Goal: Check status: Check status

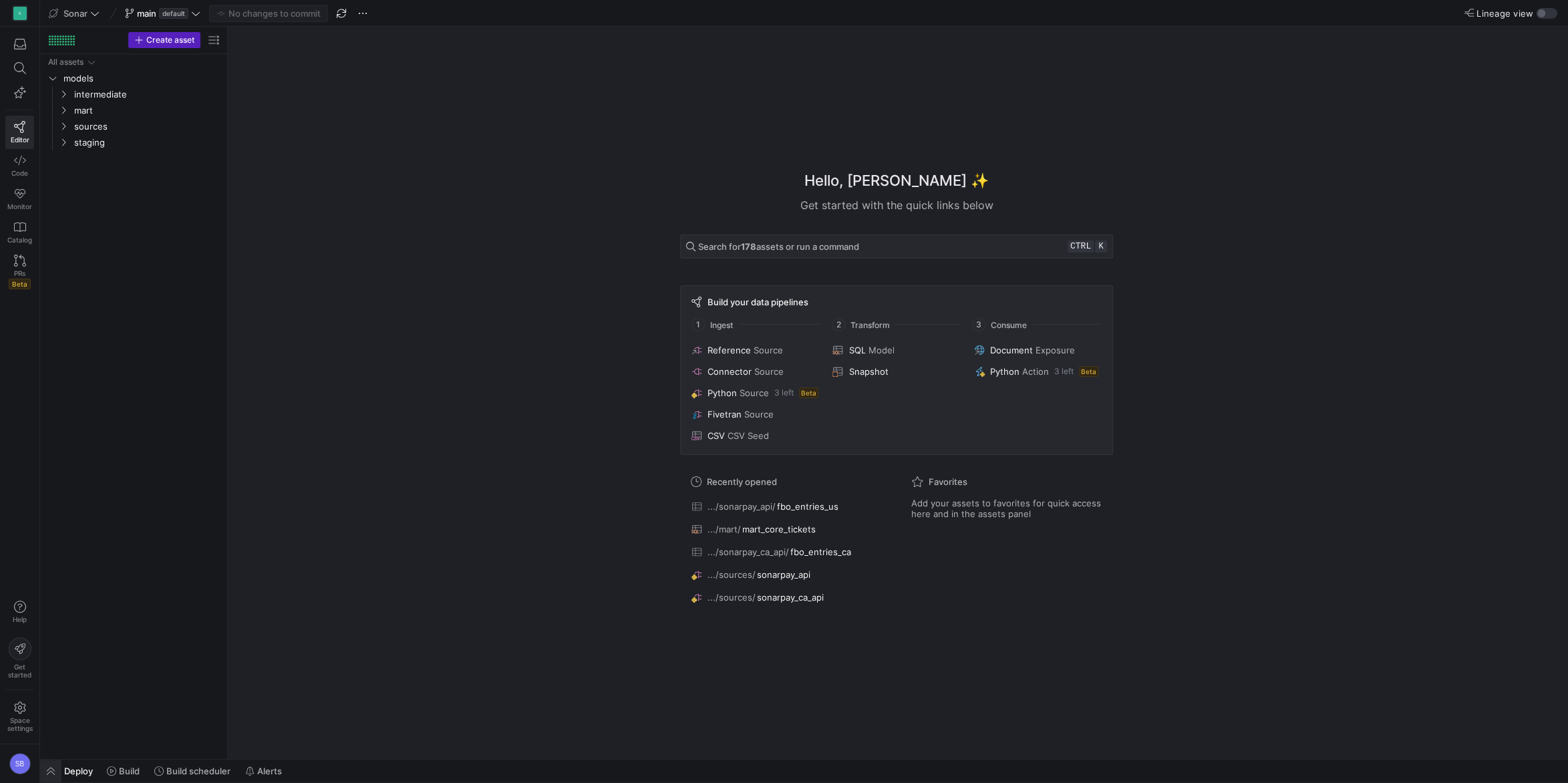
click at [54, 773] on span "button" at bounding box center [50, 771] width 21 height 23
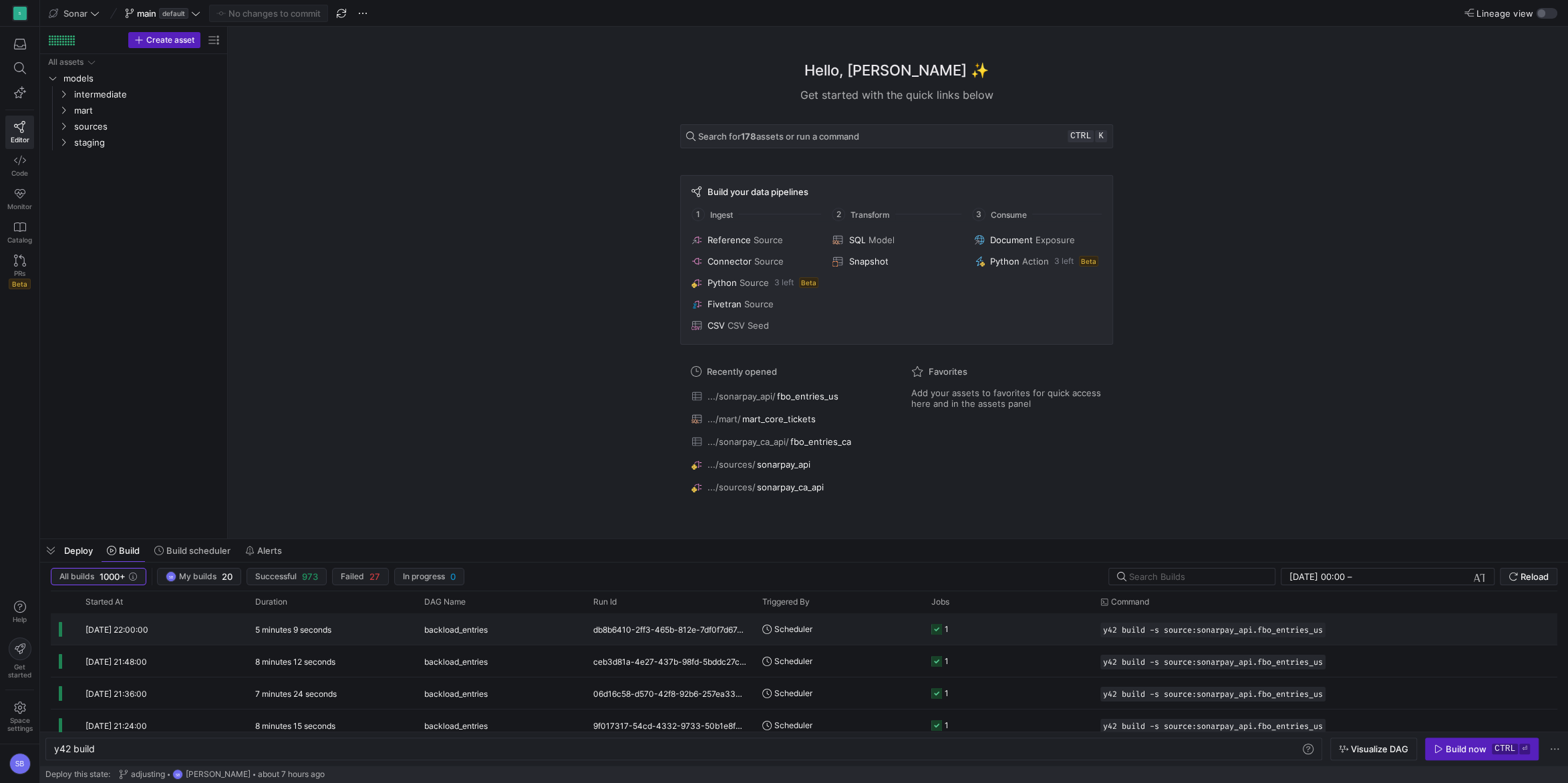
click at [310, 639] on div "5 minutes 9 seconds" at bounding box center [331, 629] width 169 height 31
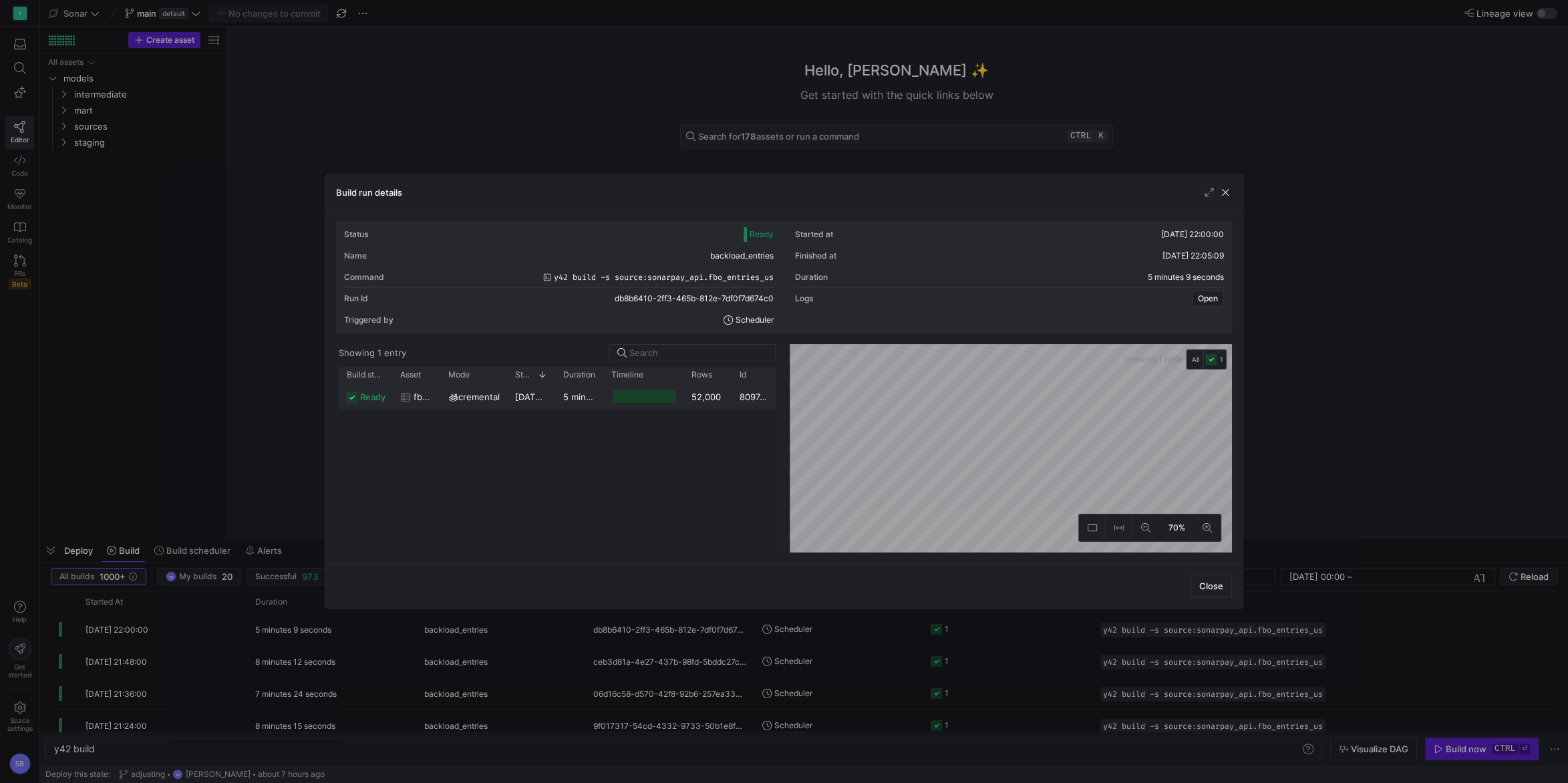
click at [567, 398] on y42-duration "5 minutes 4 seconds" at bounding box center [607, 397] width 87 height 10
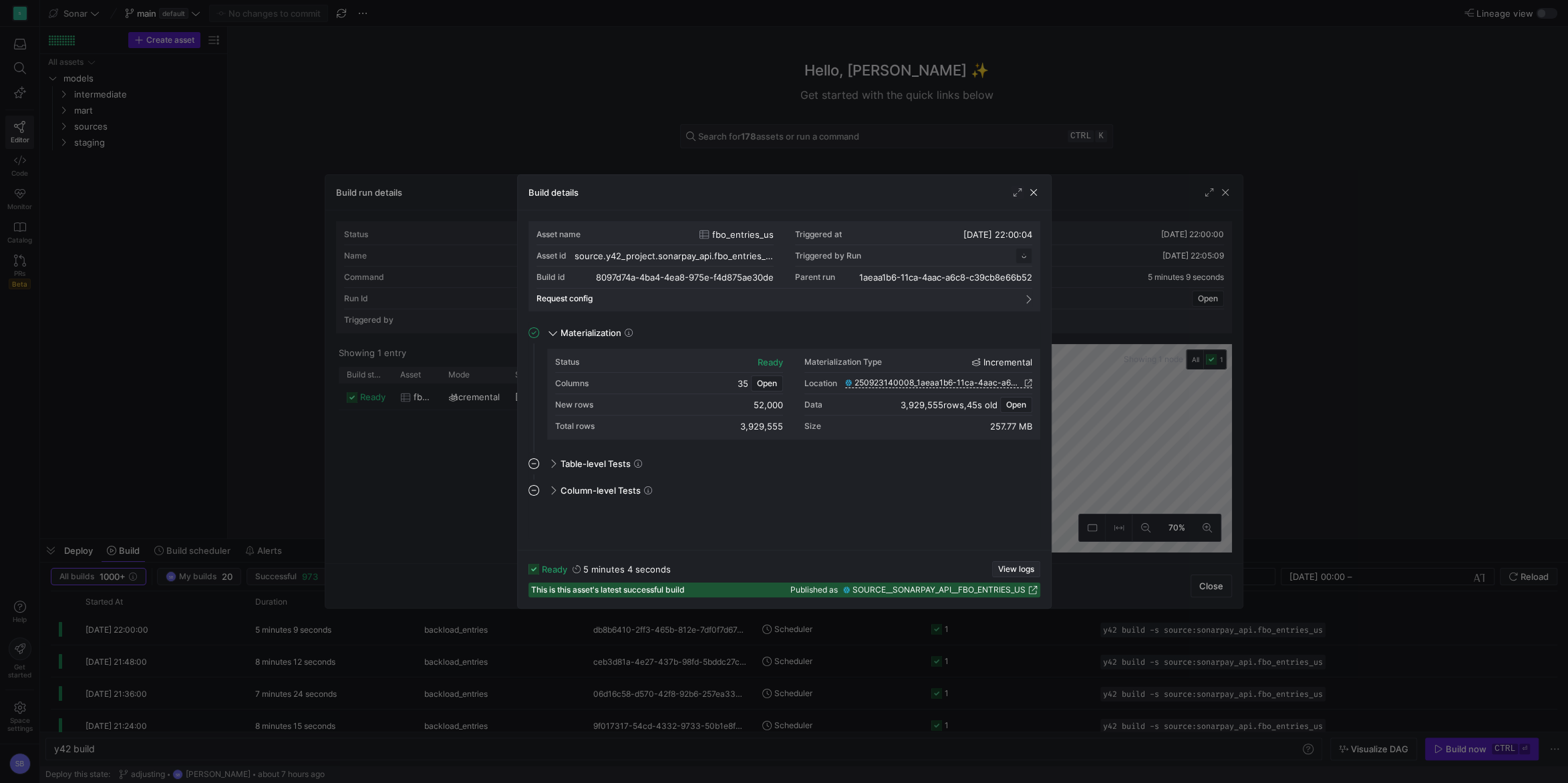
click at [1020, 564] on span "button" at bounding box center [1015, 569] width 47 height 15
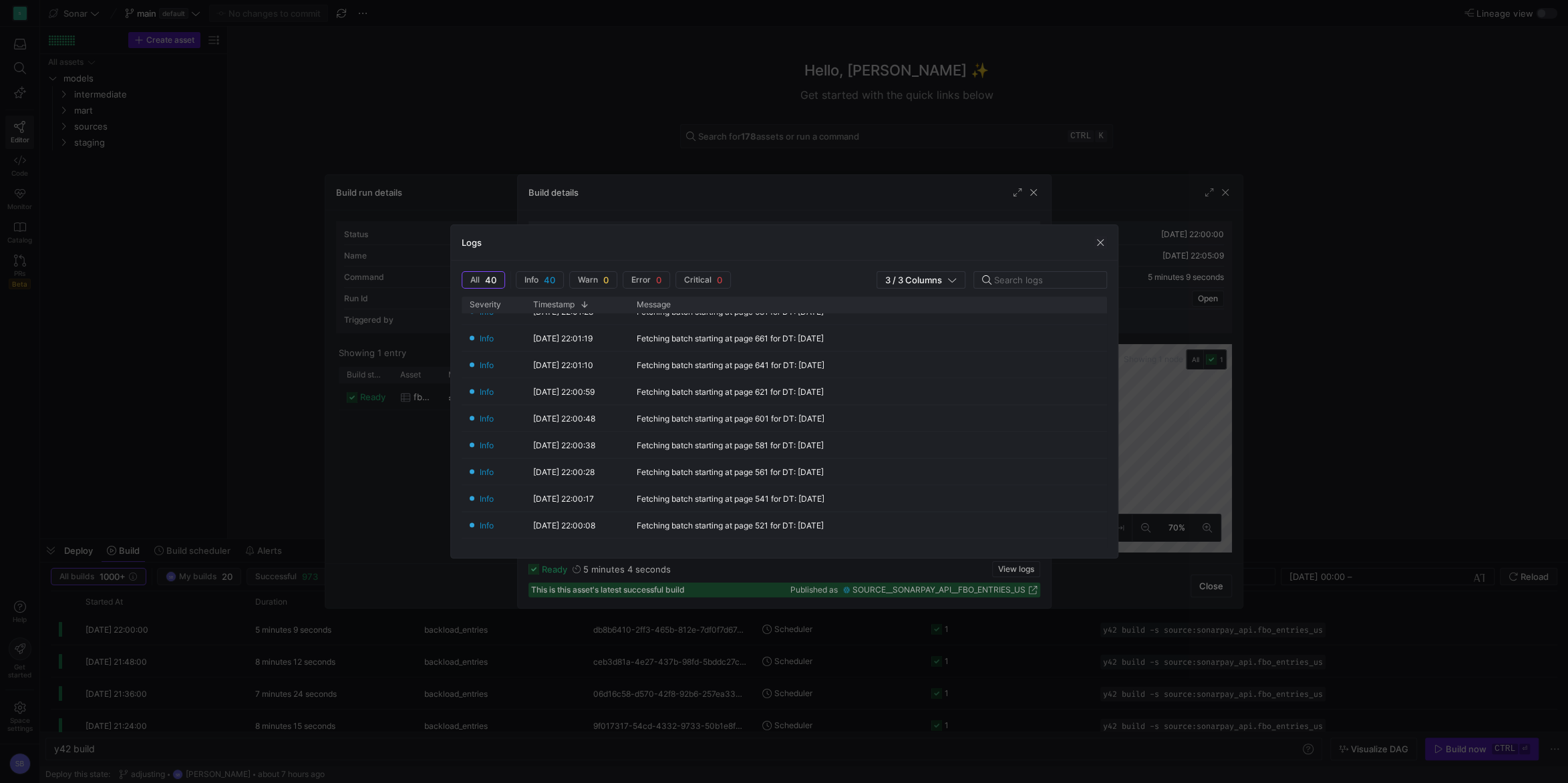
scroll to position [916, 0]
click at [1099, 240] on span "button" at bounding box center [1100, 243] width 13 height 13
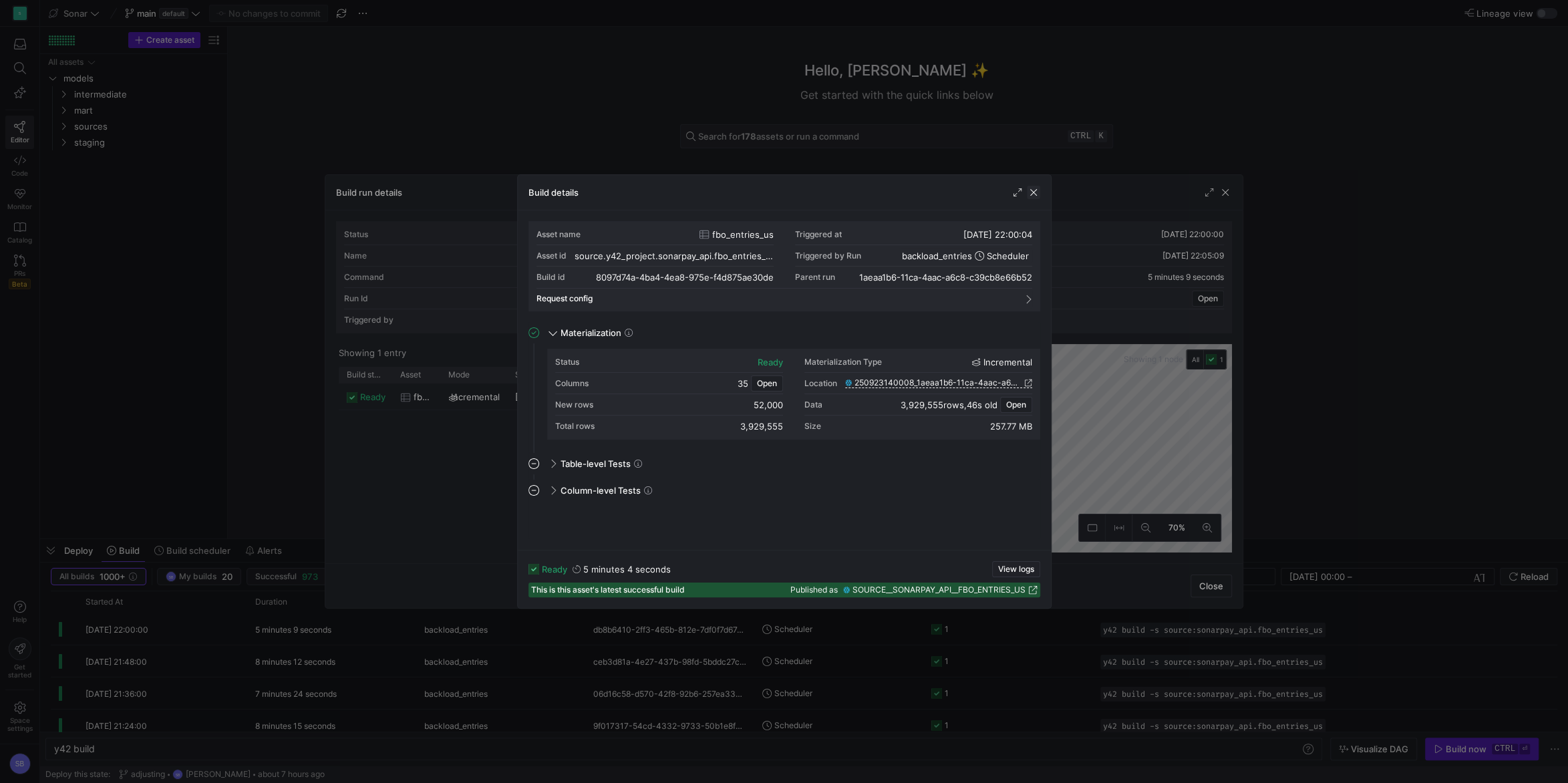
click at [1037, 192] on span "button" at bounding box center [1033, 192] width 13 height 13
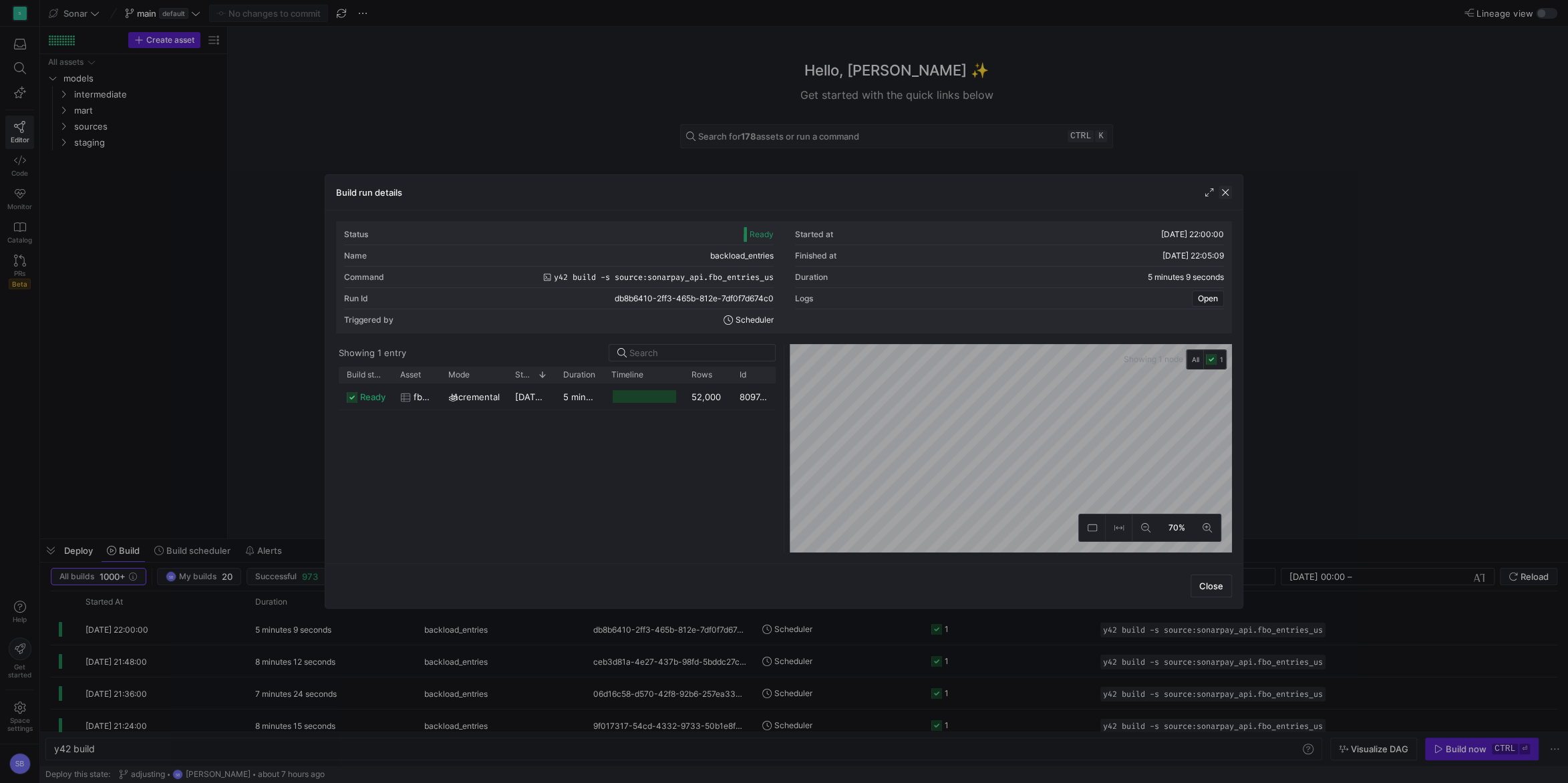
click at [1224, 195] on span "button" at bounding box center [1225, 192] width 13 height 13
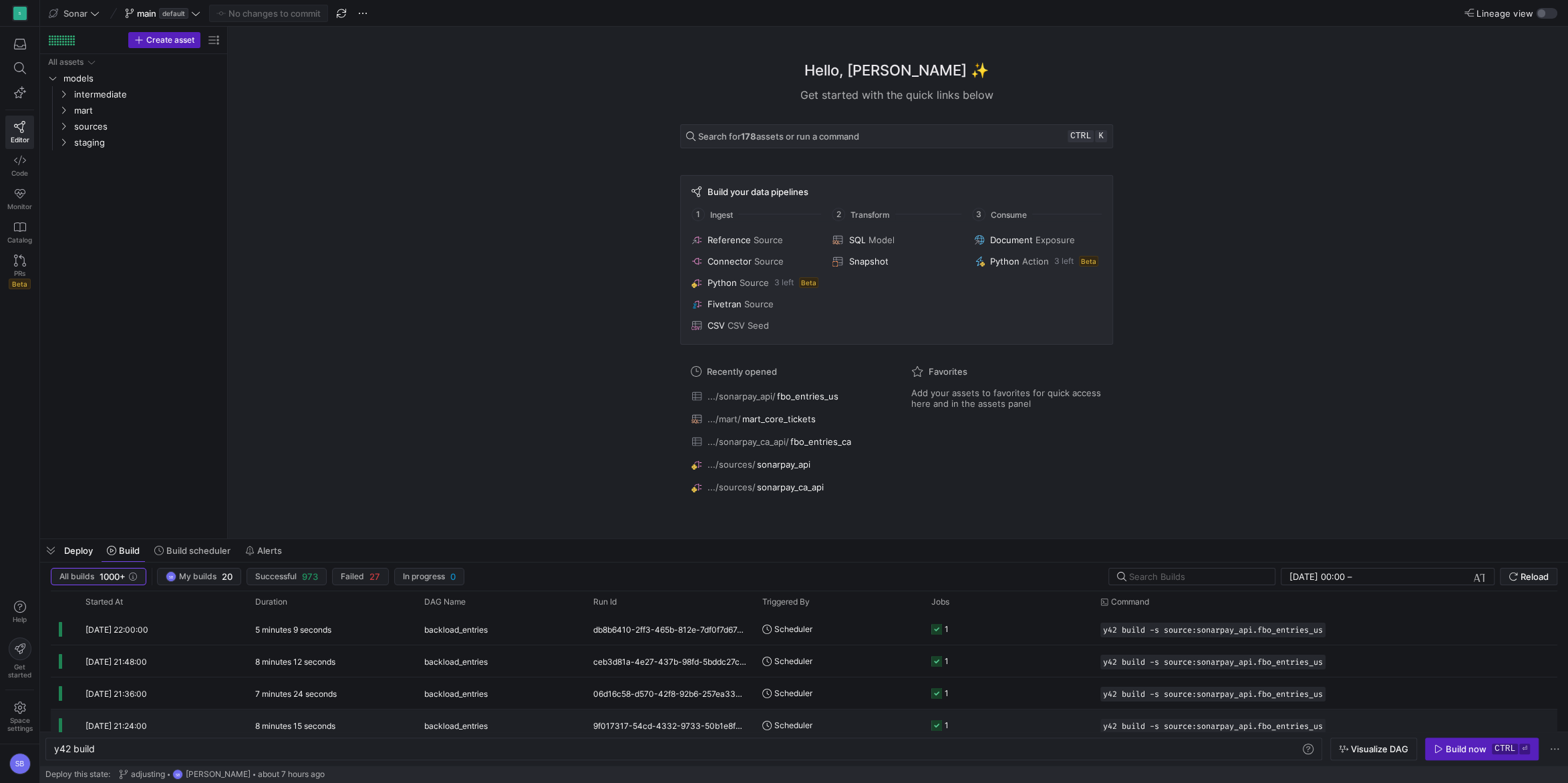
click at [321, 716] on div "8 minutes 15 seconds" at bounding box center [331, 725] width 169 height 31
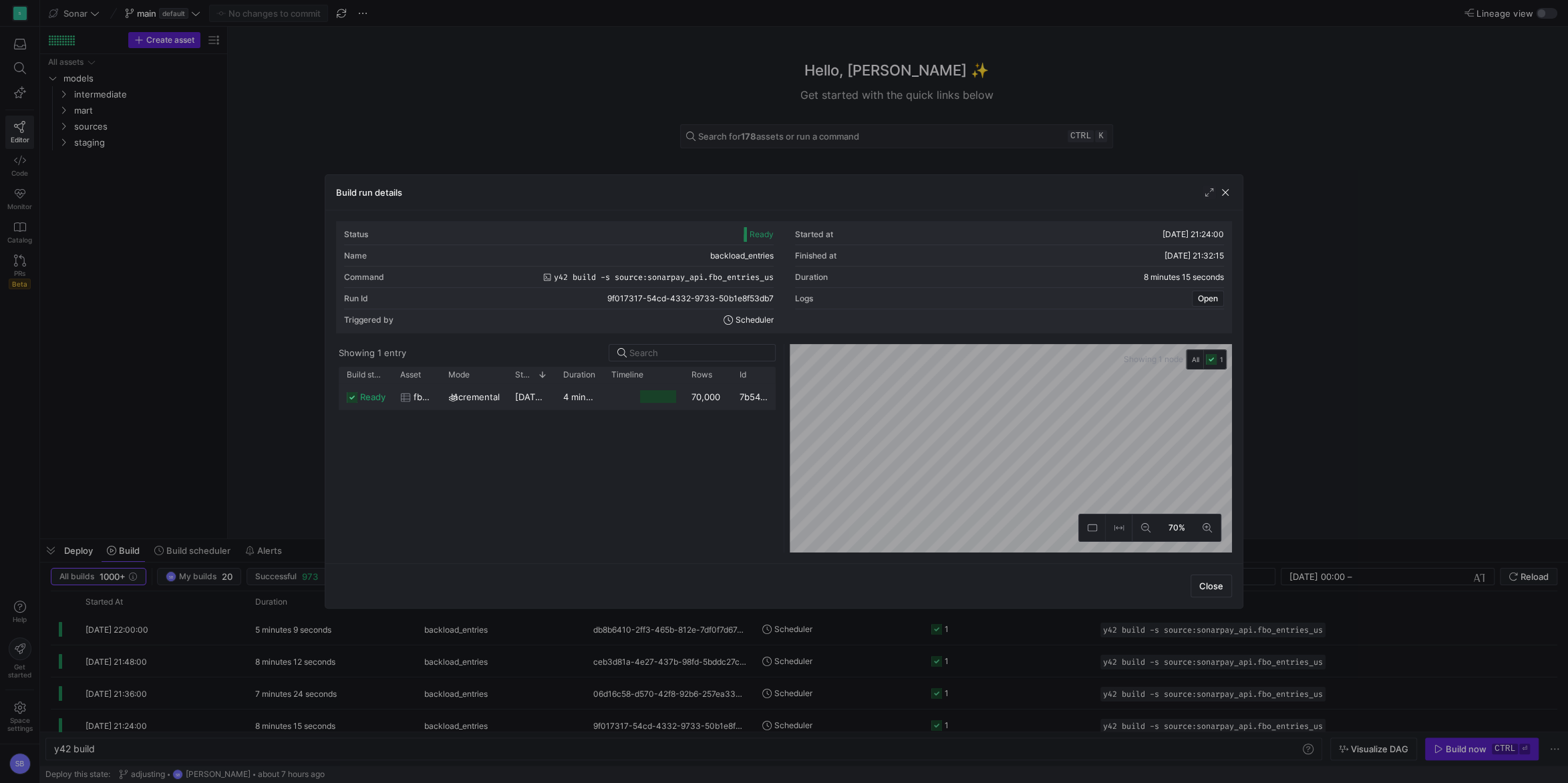
click at [555, 403] on div "4 minutes 34 seconds" at bounding box center [579, 396] width 48 height 26
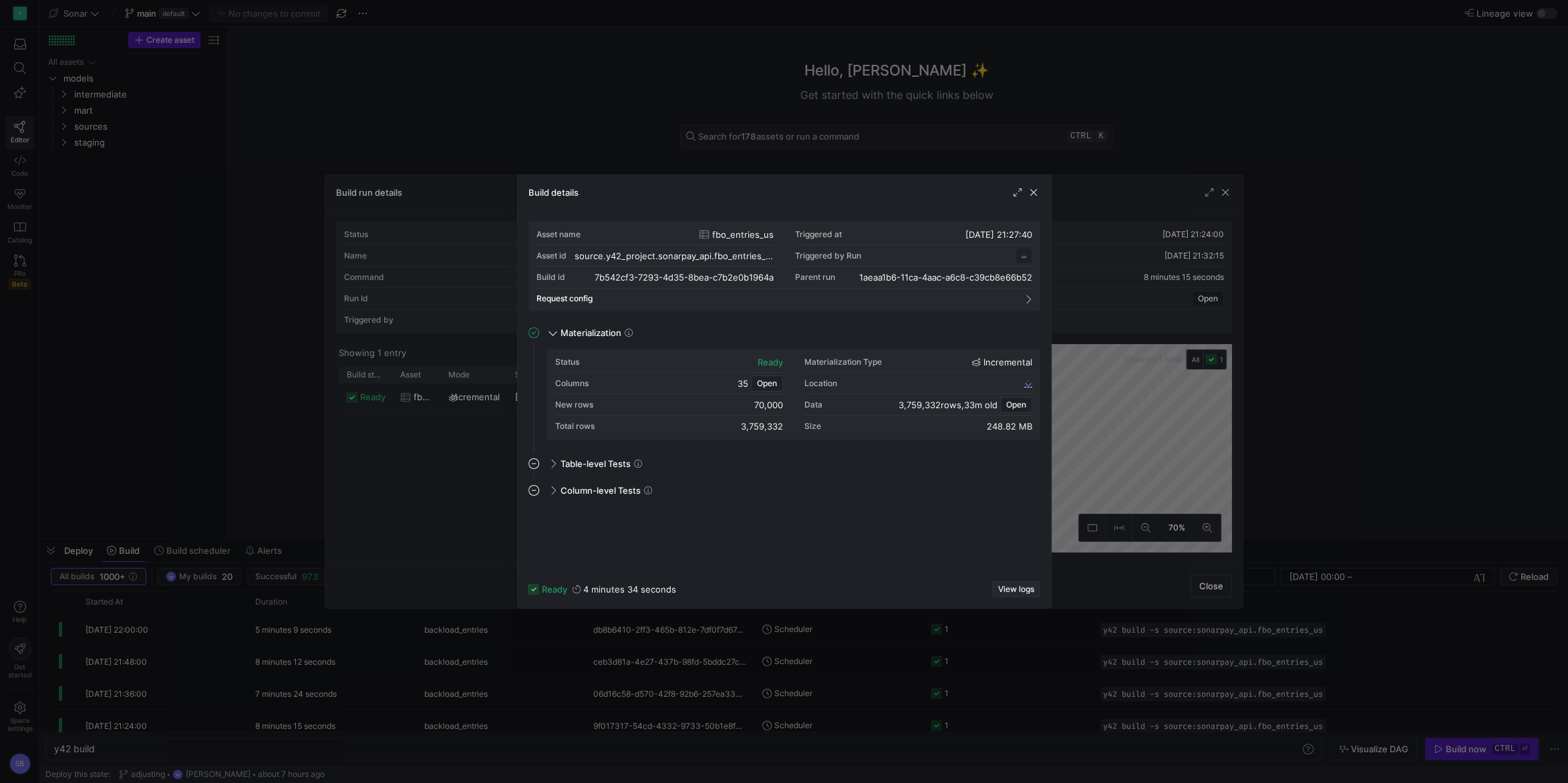
click at [1020, 585] on span "View logs" at bounding box center [1015, 589] width 36 height 10
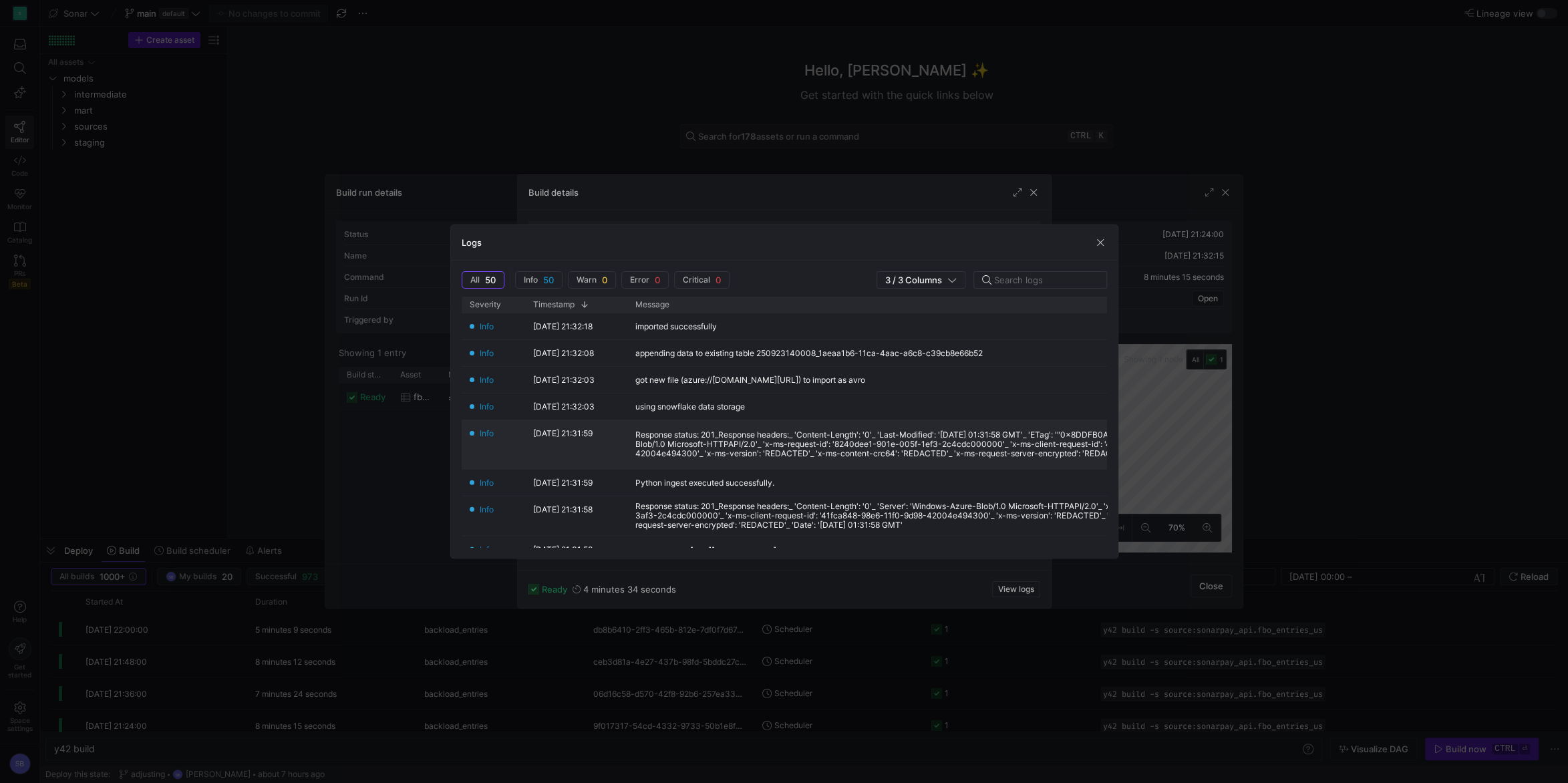
scroll to position [312, 0]
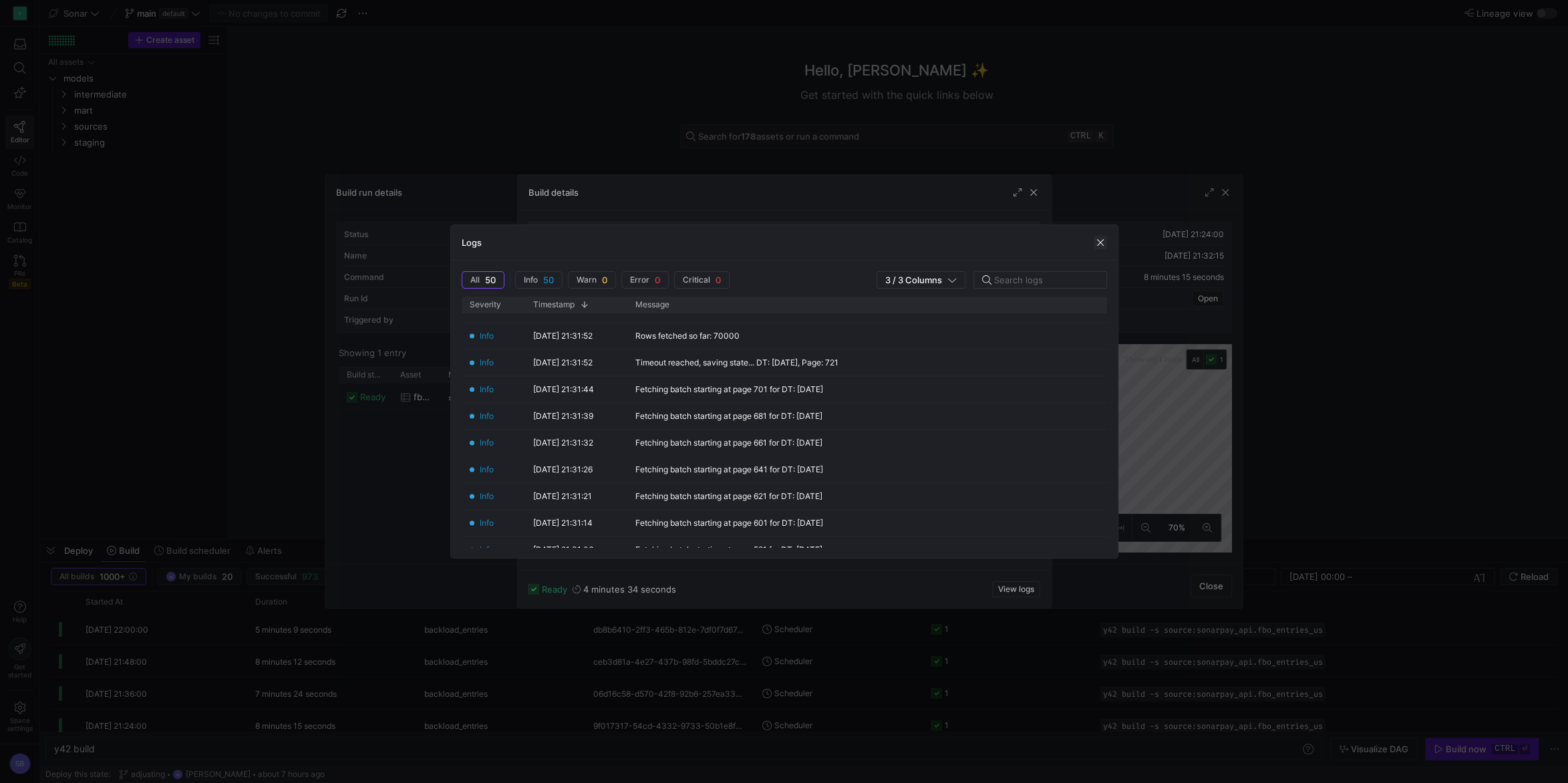
click at [1100, 242] on span "button" at bounding box center [1100, 243] width 13 height 13
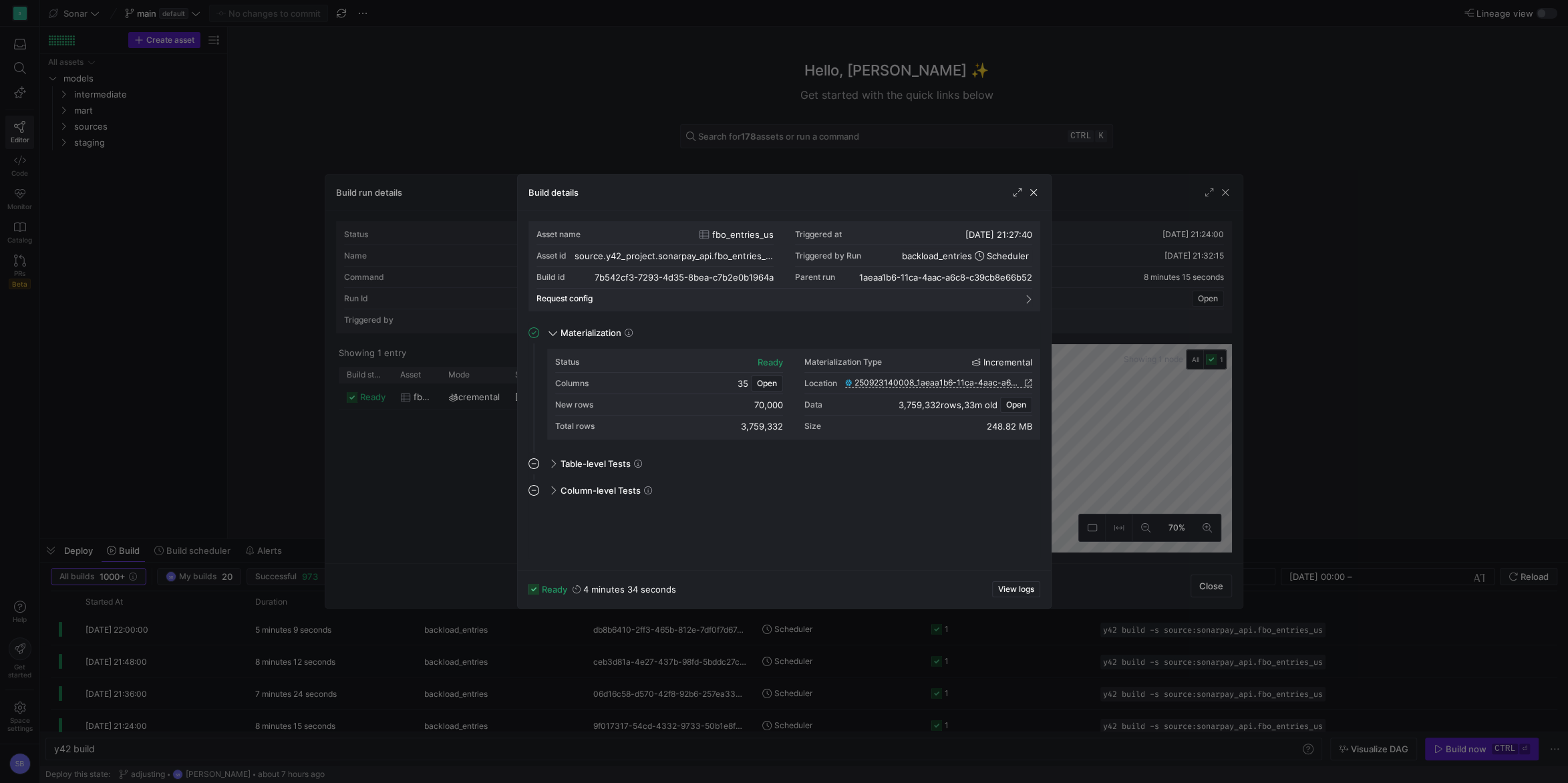
click at [1040, 194] on div "Build details" at bounding box center [784, 193] width 533 height 35
click at [1034, 191] on span "button" at bounding box center [1033, 192] width 13 height 13
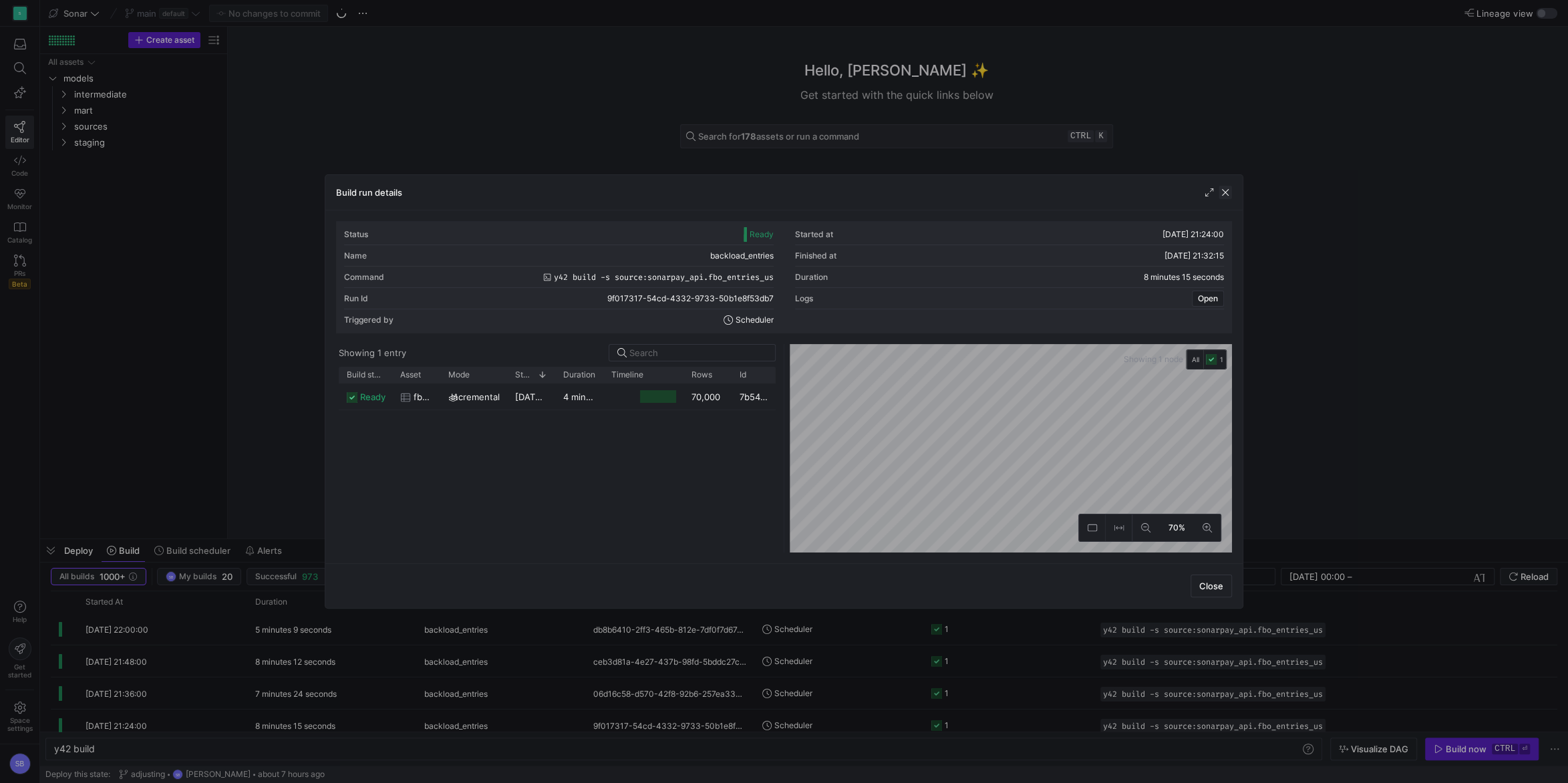
click at [1230, 189] on span "button" at bounding box center [1225, 192] width 13 height 13
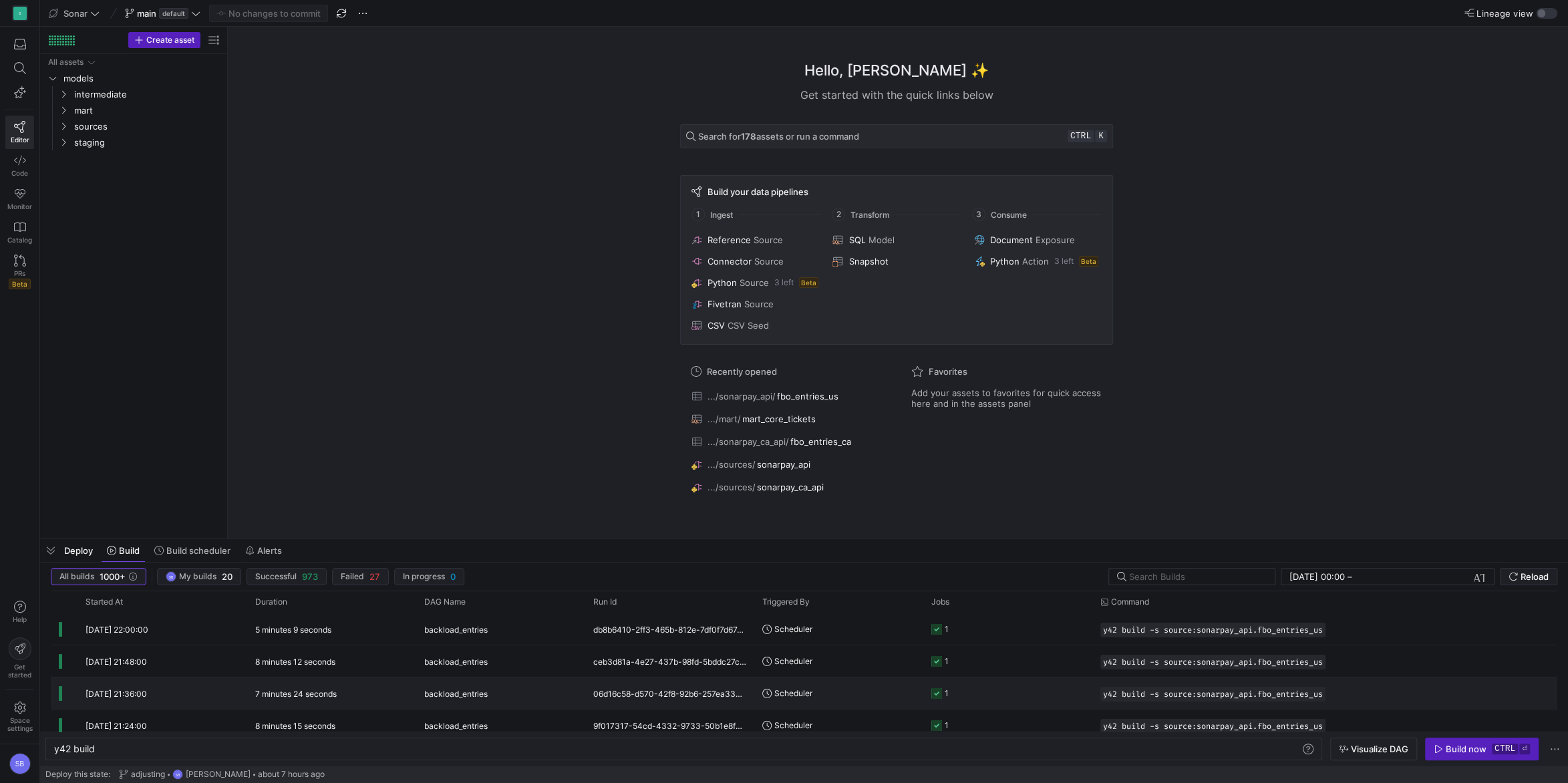
click at [327, 702] on div "7 minutes 24 seconds" at bounding box center [331, 694] width 169 height 31
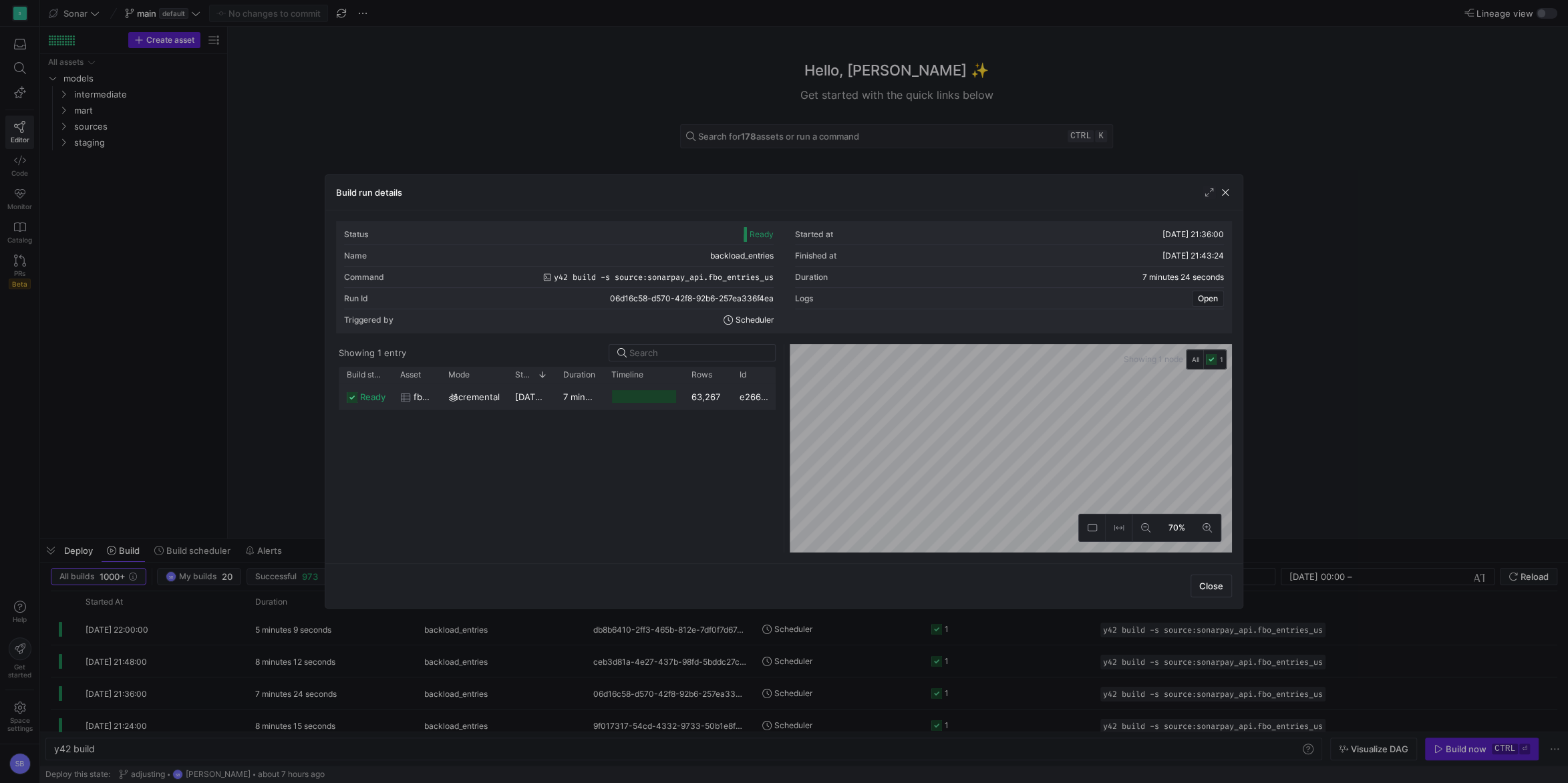
click at [511, 399] on div "[DATE] 21:36:02" at bounding box center [531, 396] width 48 height 26
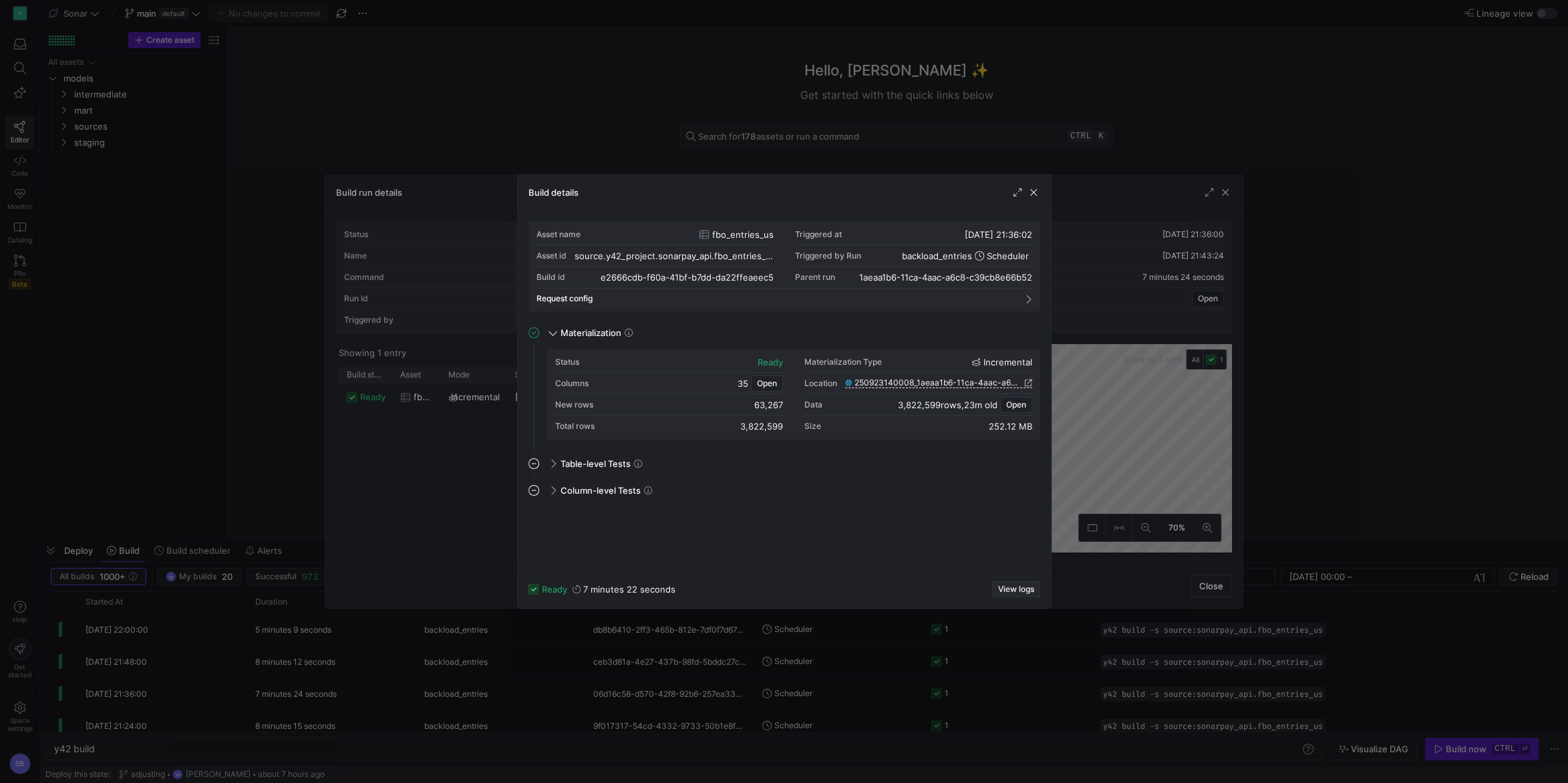
click at [1008, 586] on span "View logs" at bounding box center [1015, 589] width 36 height 10
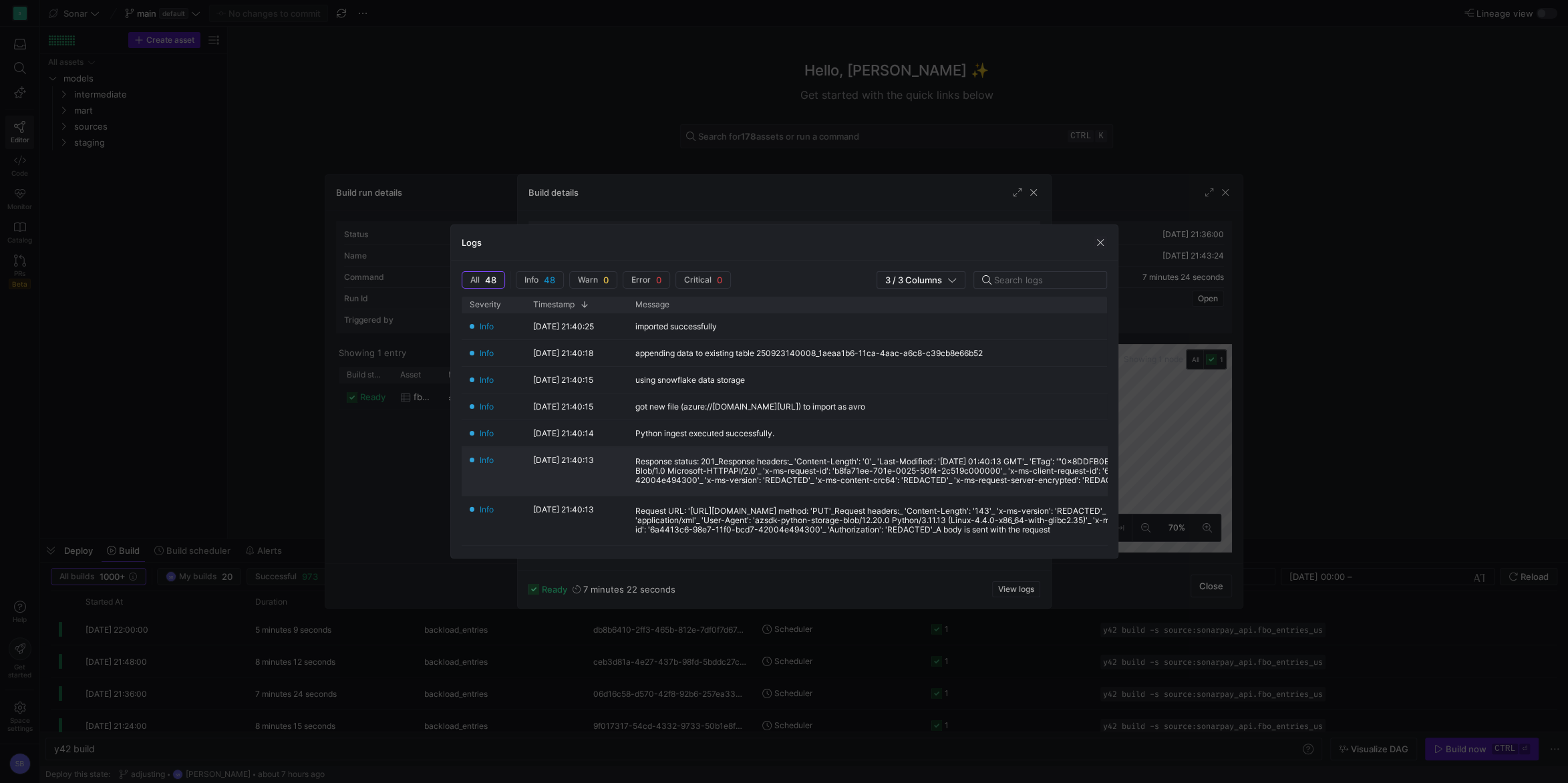
scroll to position [0, 0]
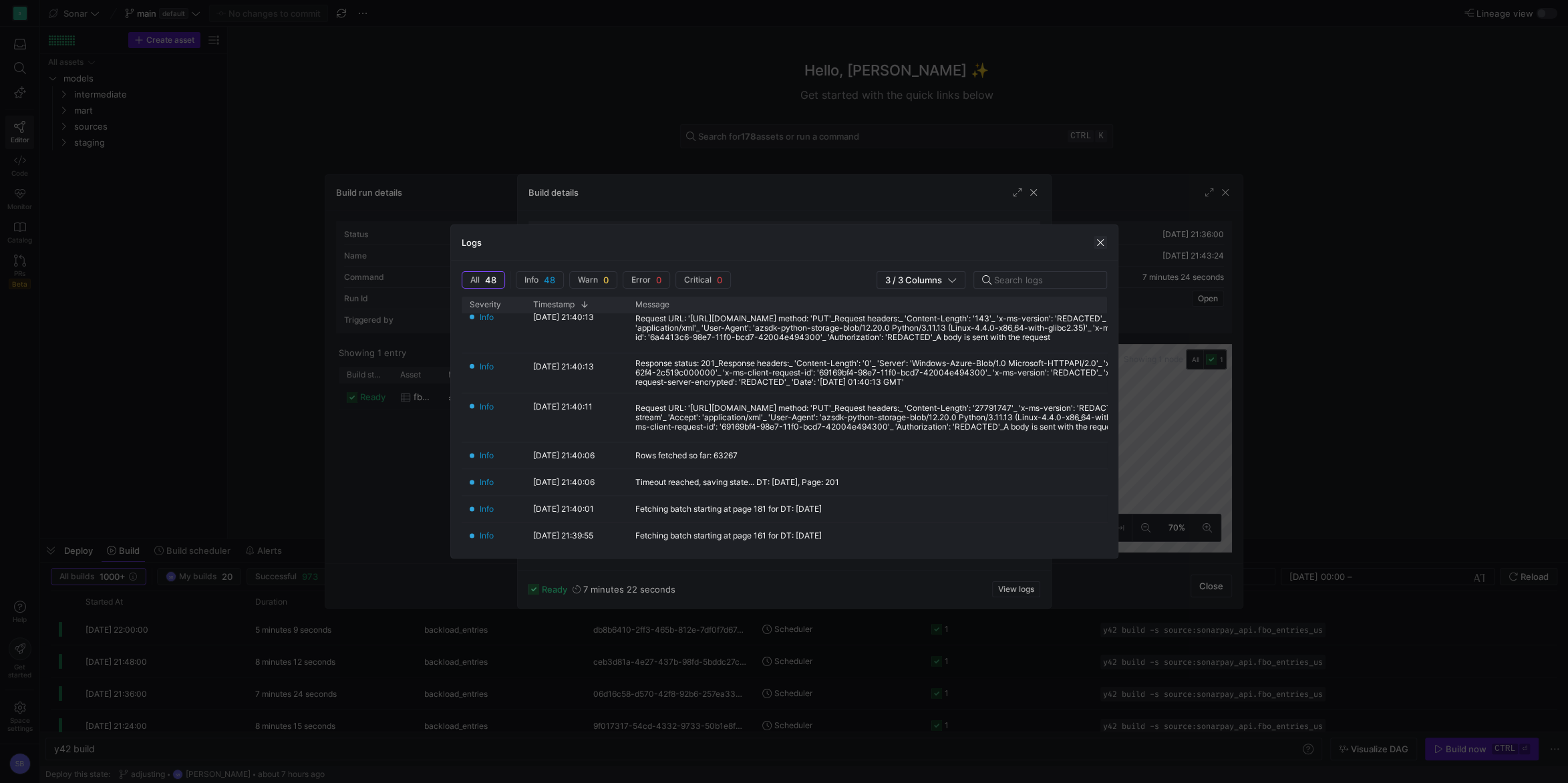
click at [1105, 243] on span "button" at bounding box center [1100, 243] width 13 height 13
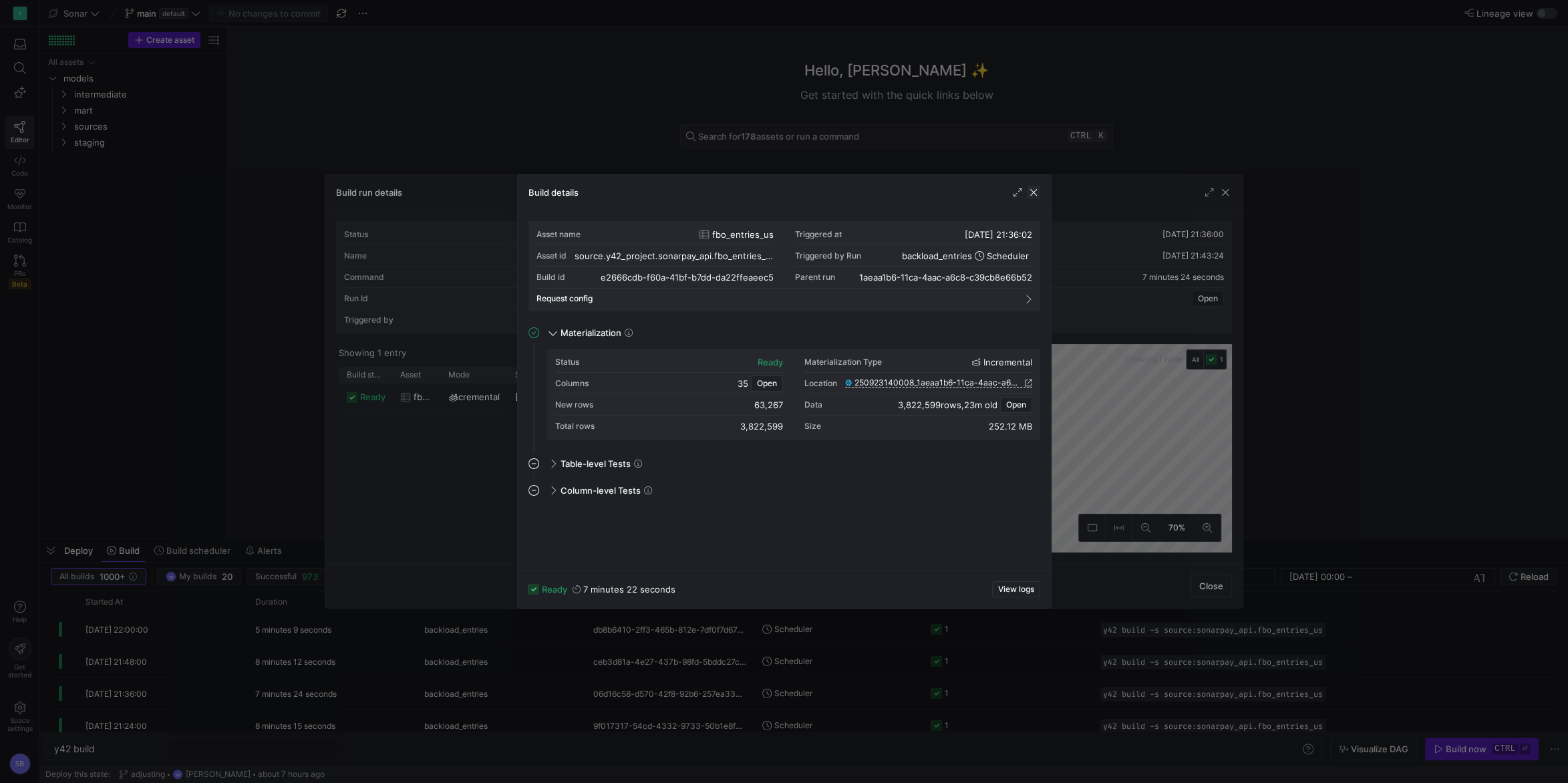
click at [1037, 192] on span "button" at bounding box center [1033, 192] width 13 height 13
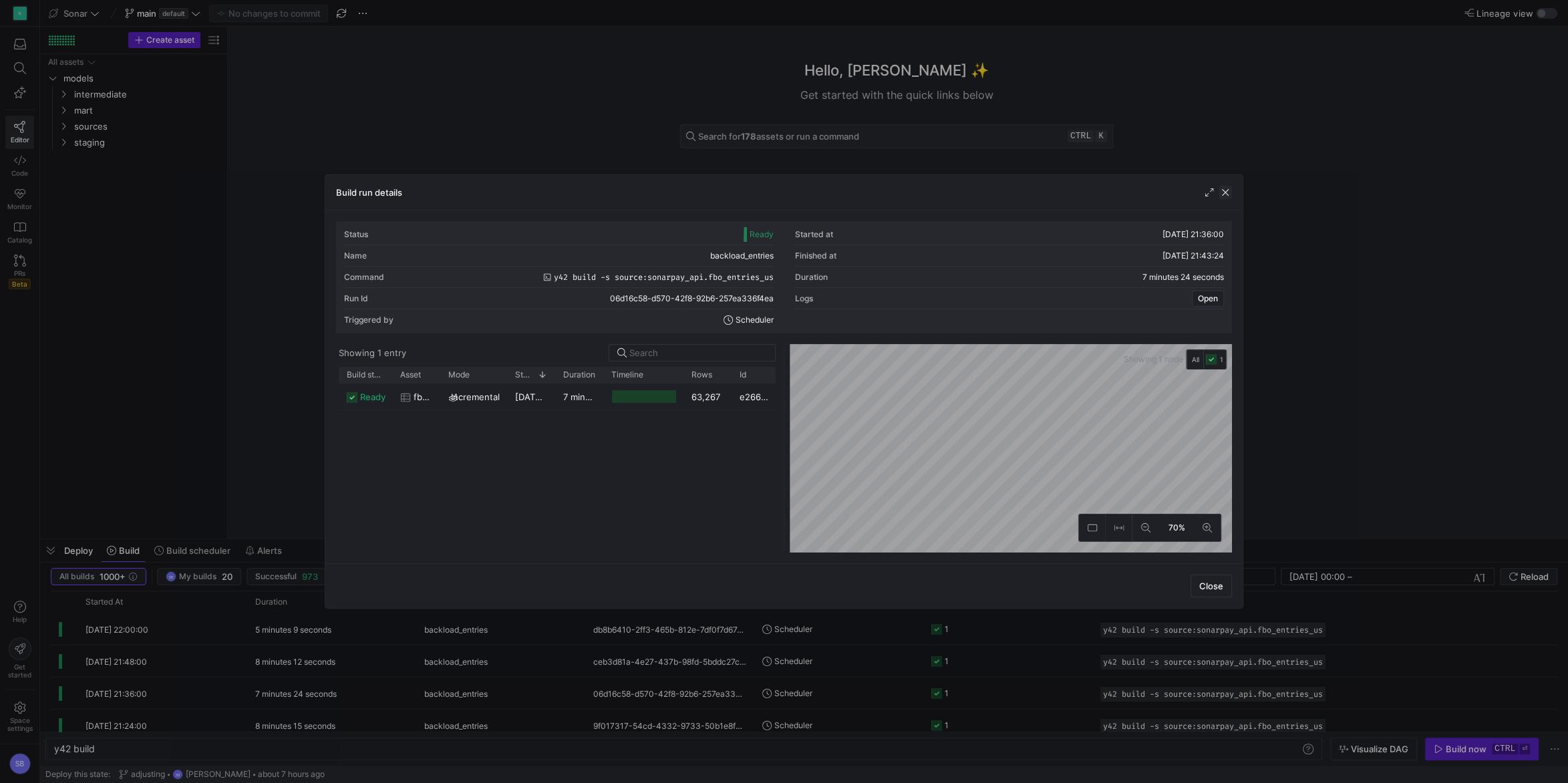
click at [1224, 193] on span "button" at bounding box center [1225, 192] width 13 height 13
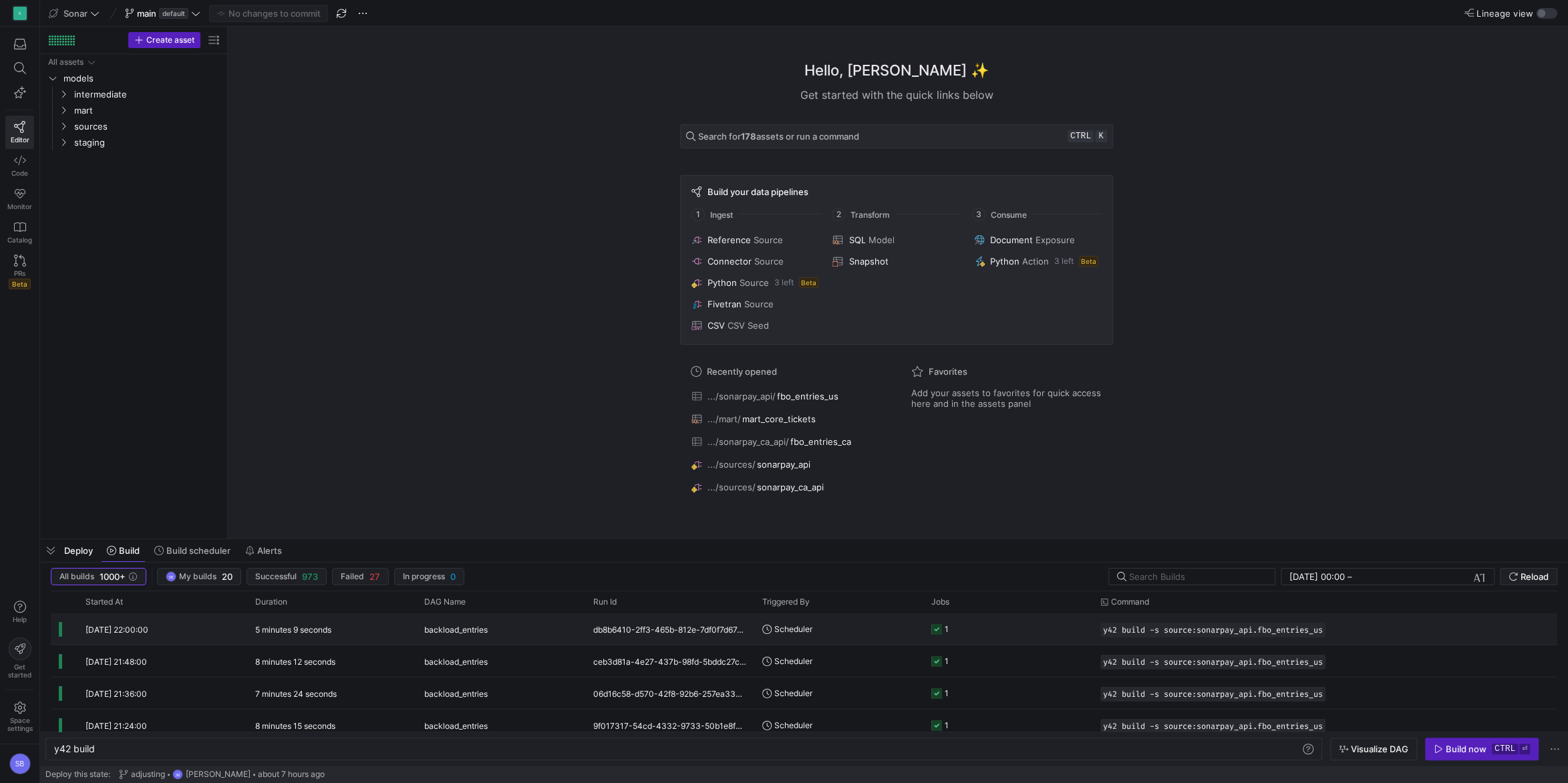
click at [637, 631] on div "db8b6410-2ff3-465b-812e-7df0f7d674c0" at bounding box center [669, 629] width 169 height 31
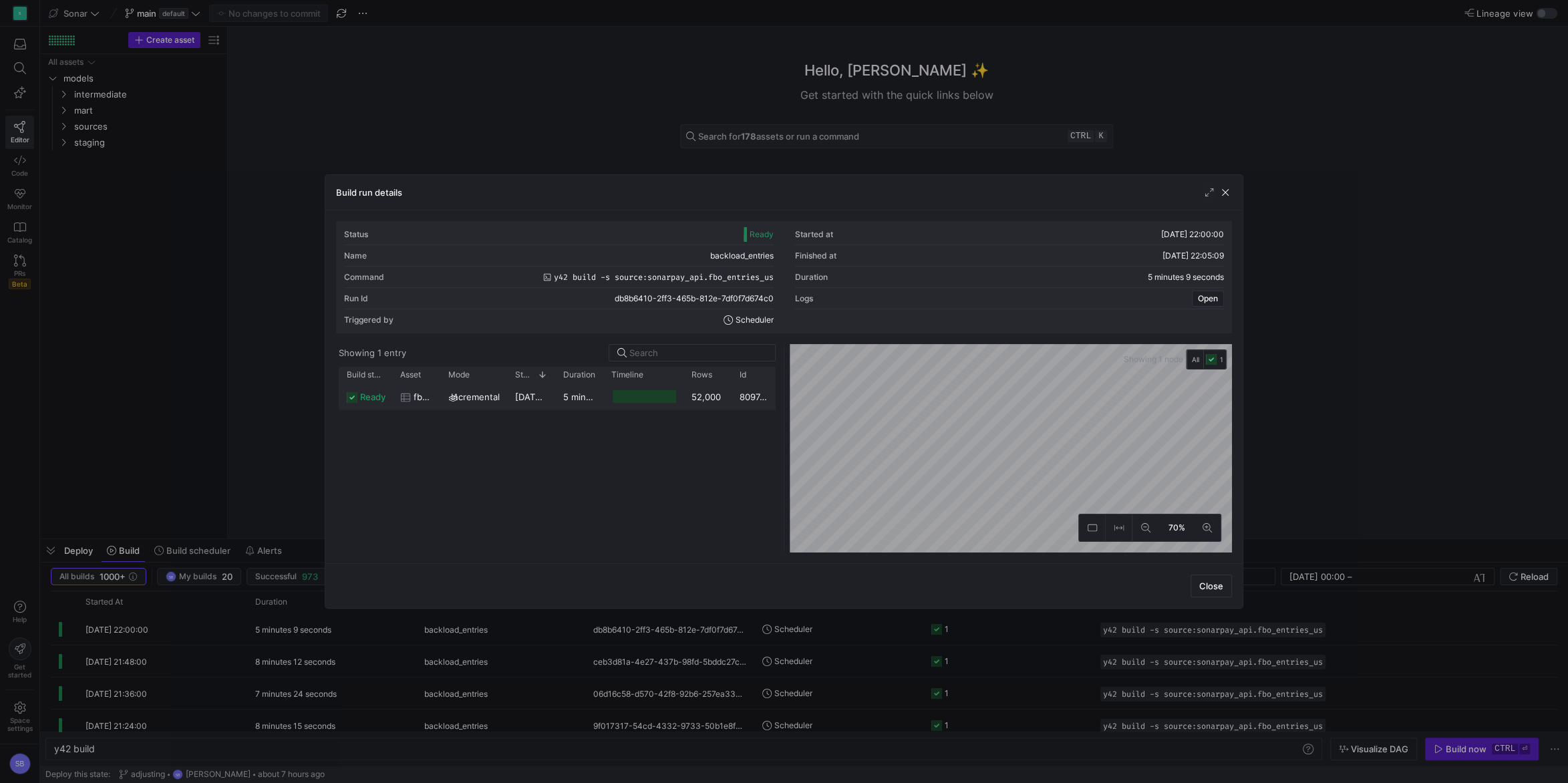
click at [597, 400] on y42-duration "5 minutes 4 seconds" at bounding box center [607, 397] width 87 height 10
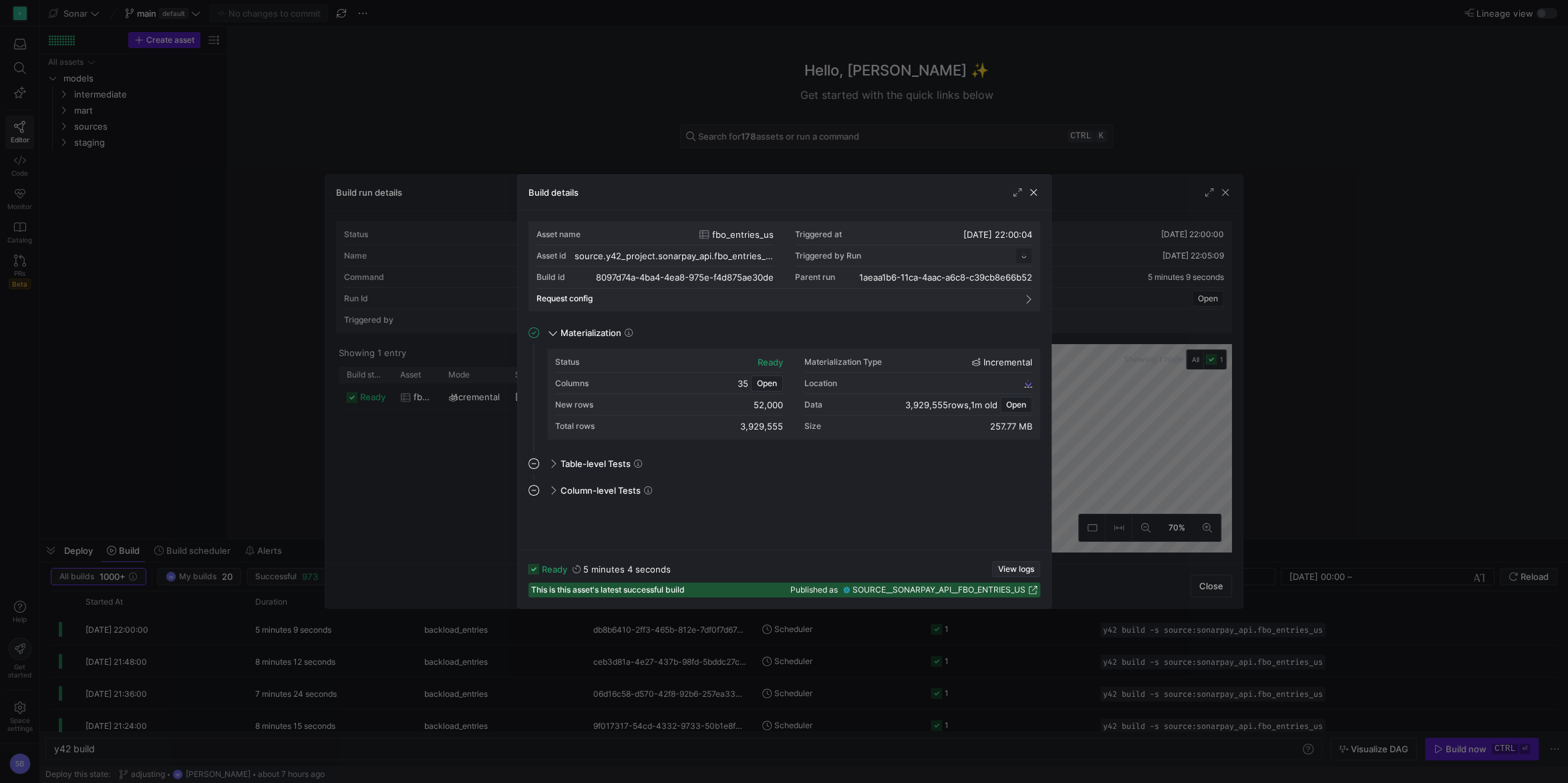
click at [1012, 564] on span "button" at bounding box center [1015, 569] width 47 height 15
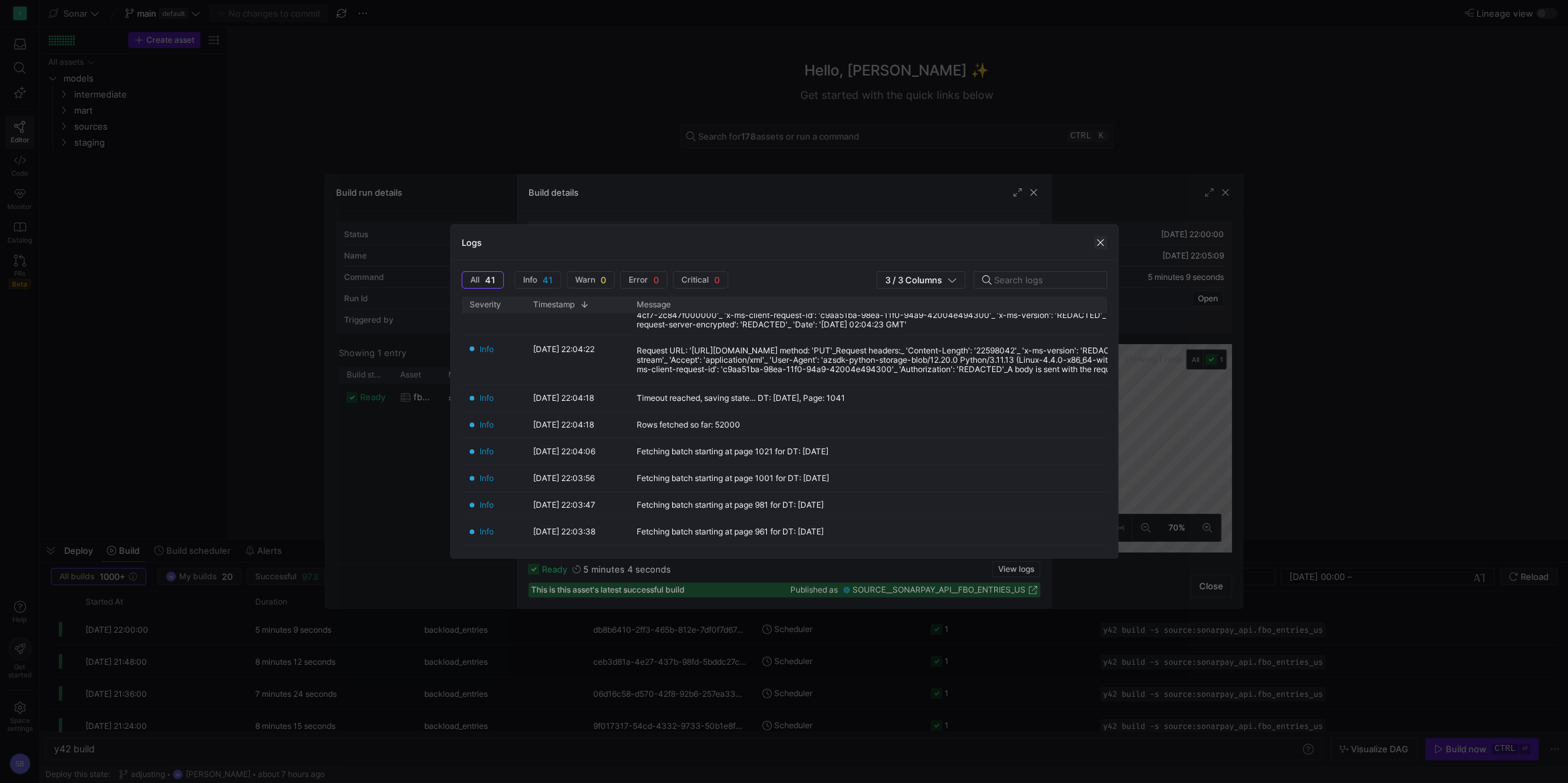
click at [1099, 240] on span "button" at bounding box center [1100, 243] width 13 height 13
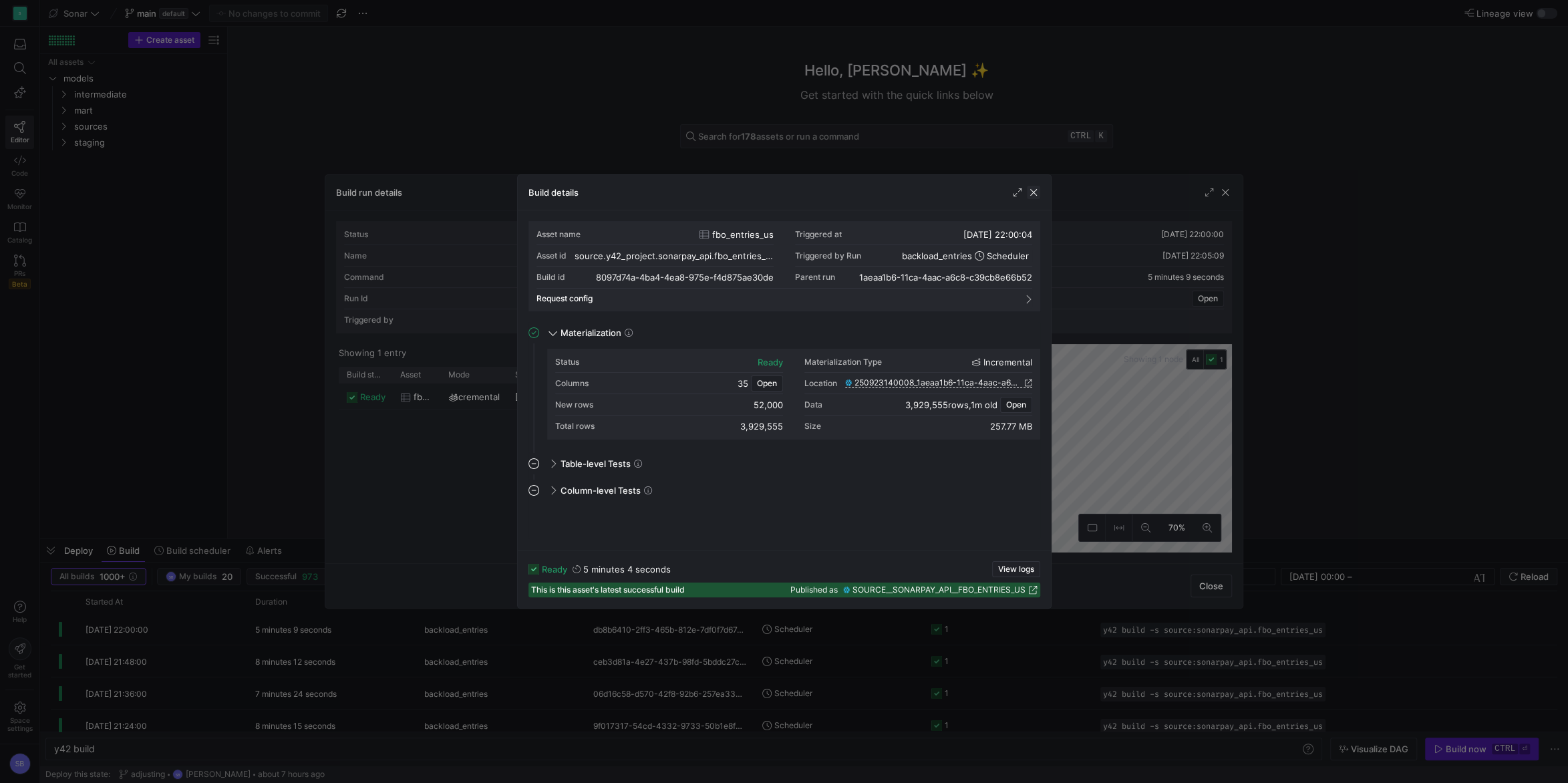
click at [1037, 192] on span "button" at bounding box center [1033, 192] width 13 height 13
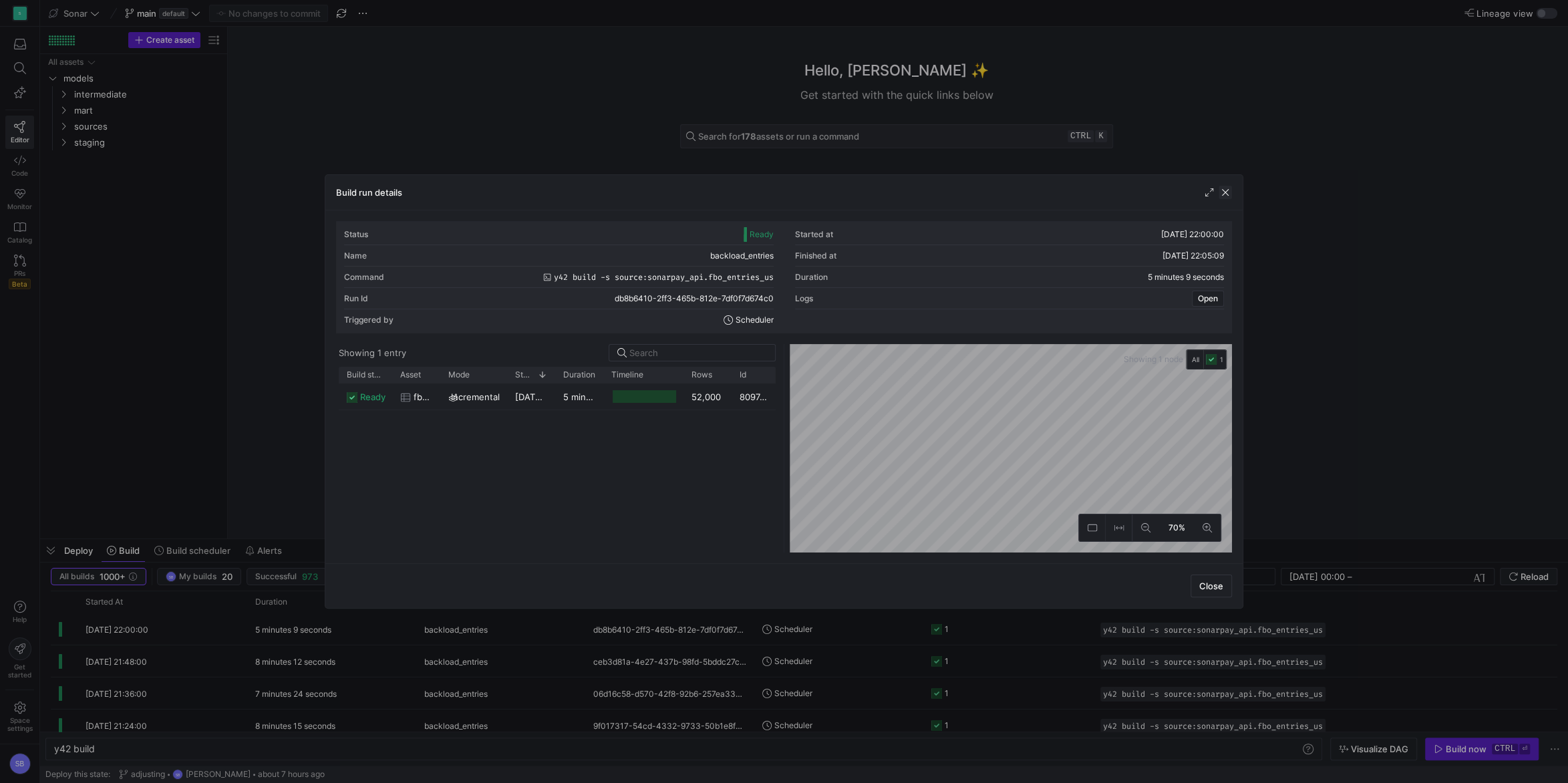
click at [1226, 194] on span "button" at bounding box center [1225, 192] width 13 height 13
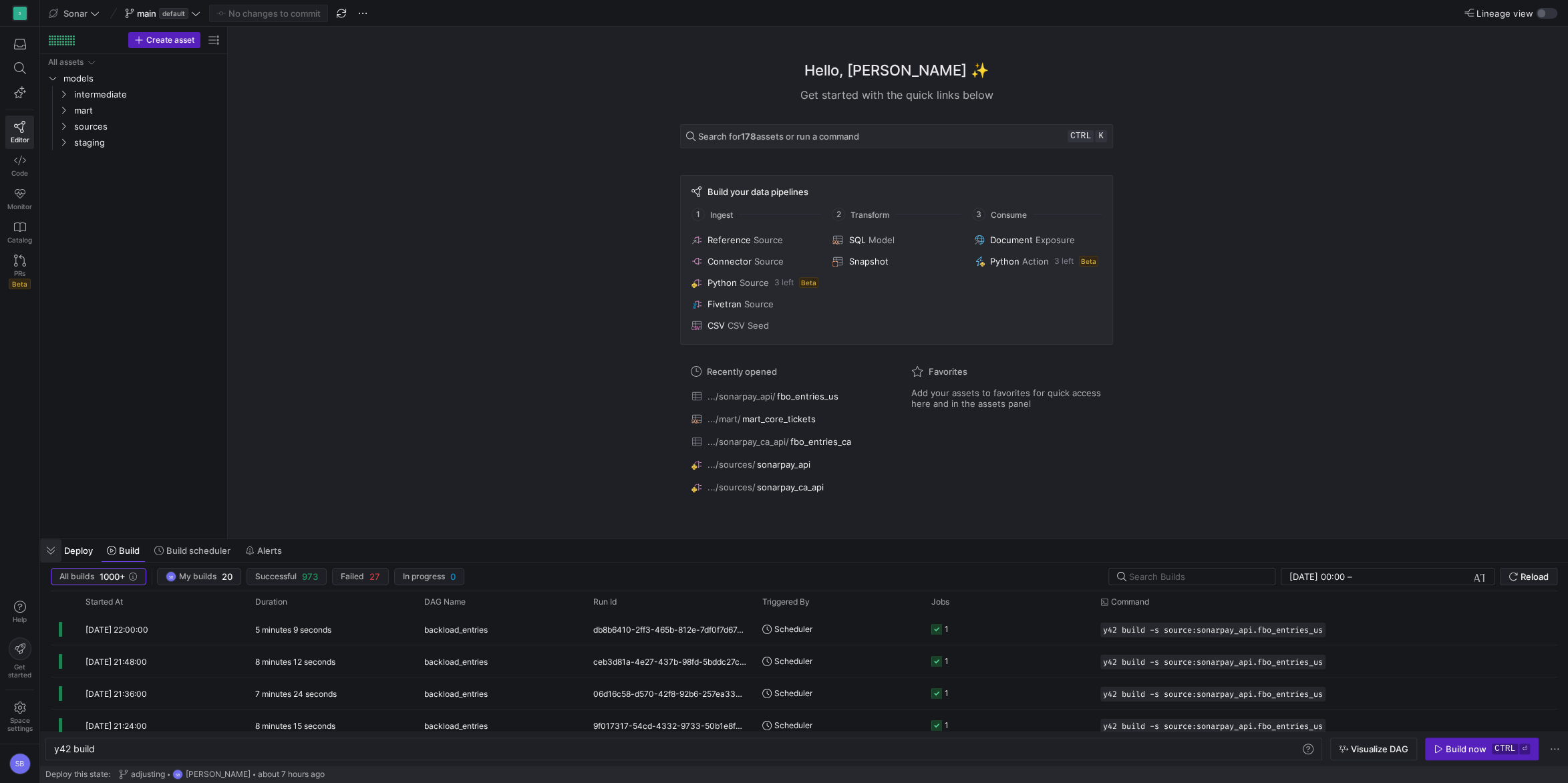
click at [48, 549] on span "button" at bounding box center [50, 550] width 21 height 23
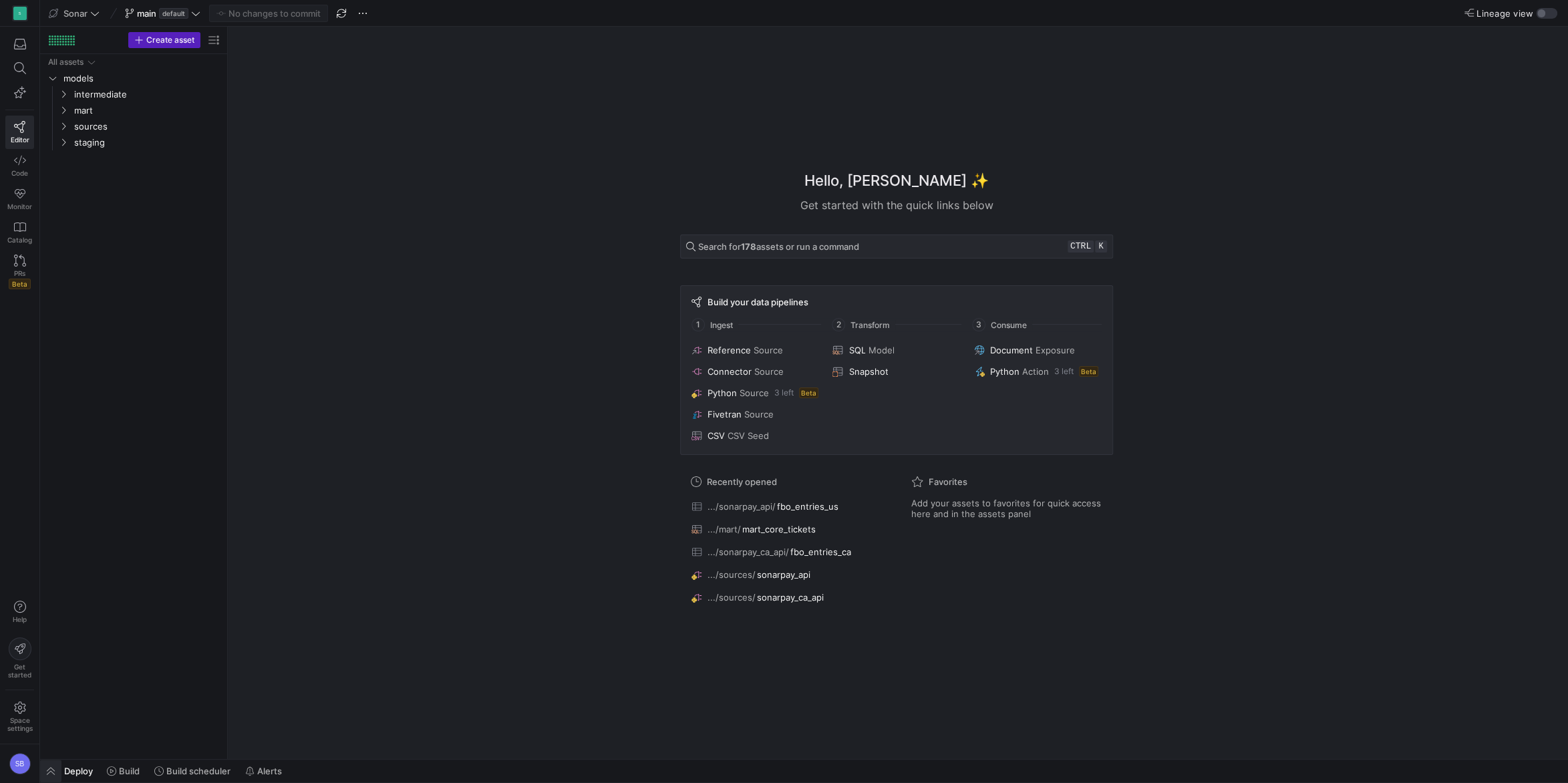
click at [52, 779] on span "button" at bounding box center [50, 771] width 21 height 23
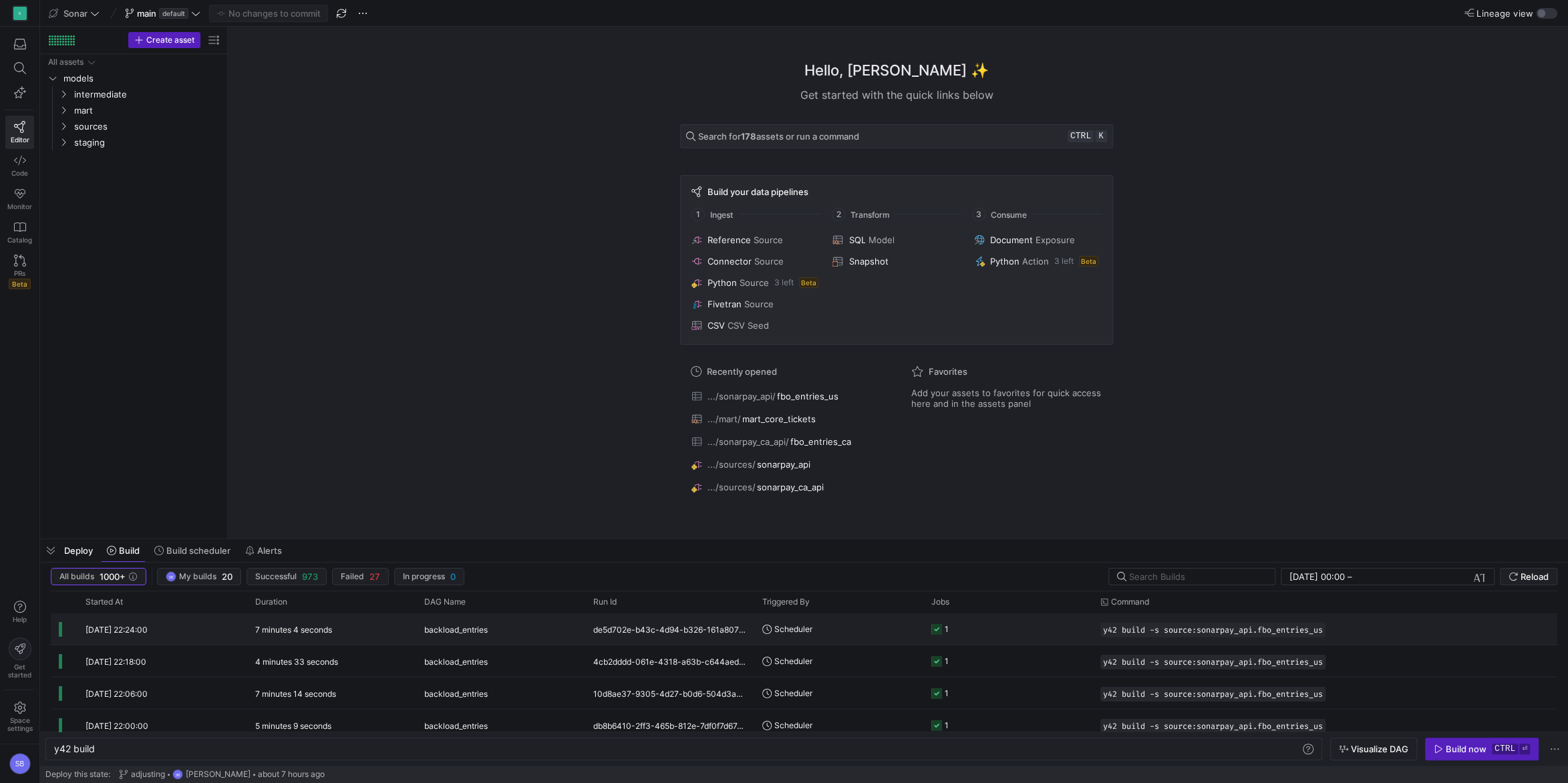
click at [224, 628] on div "[DATE] 22:24:00" at bounding box center [163, 629] width 170 height 31
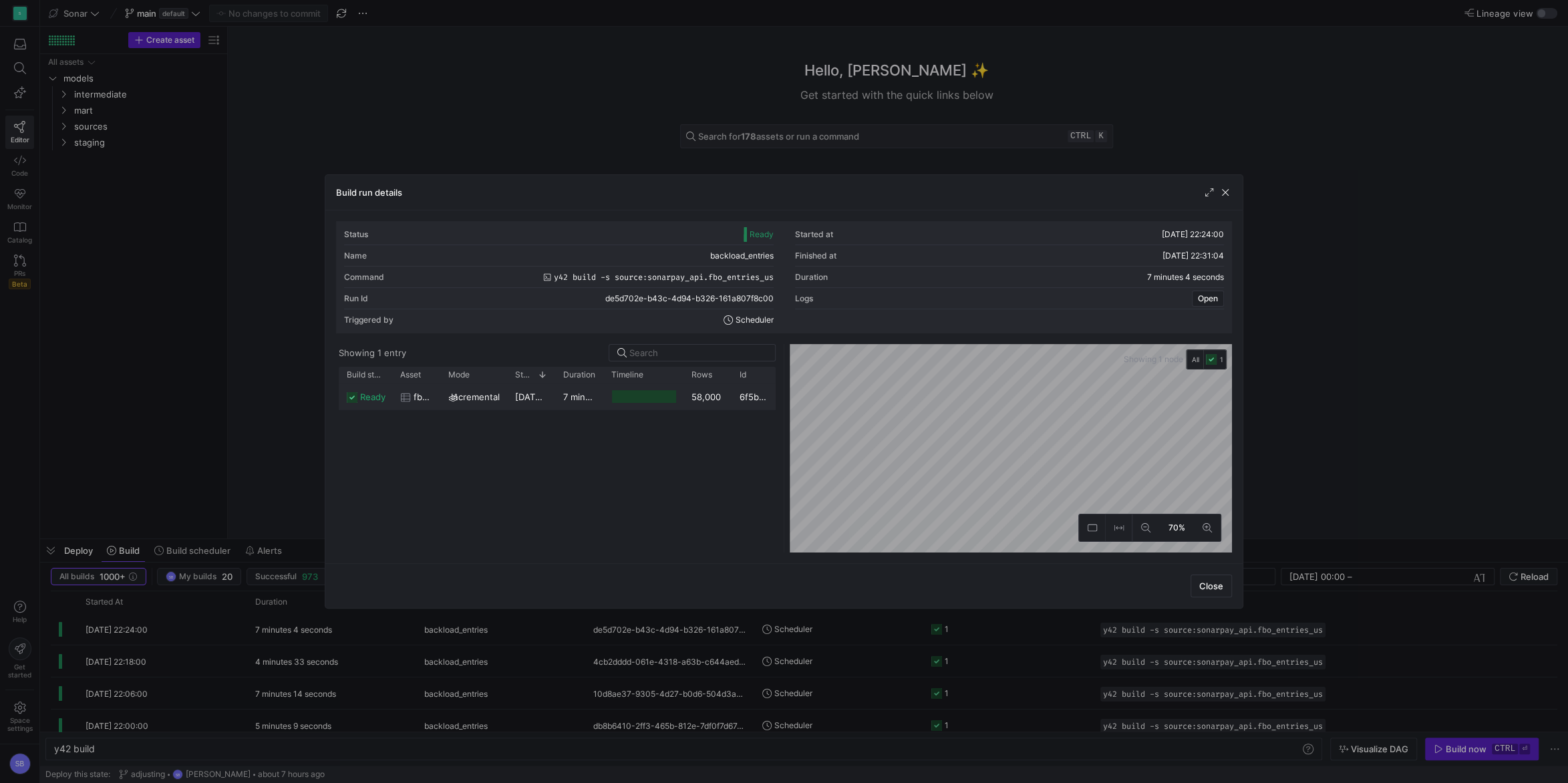
click at [555, 394] on div "[DATE] 22:24:02" at bounding box center [531, 396] width 48 height 26
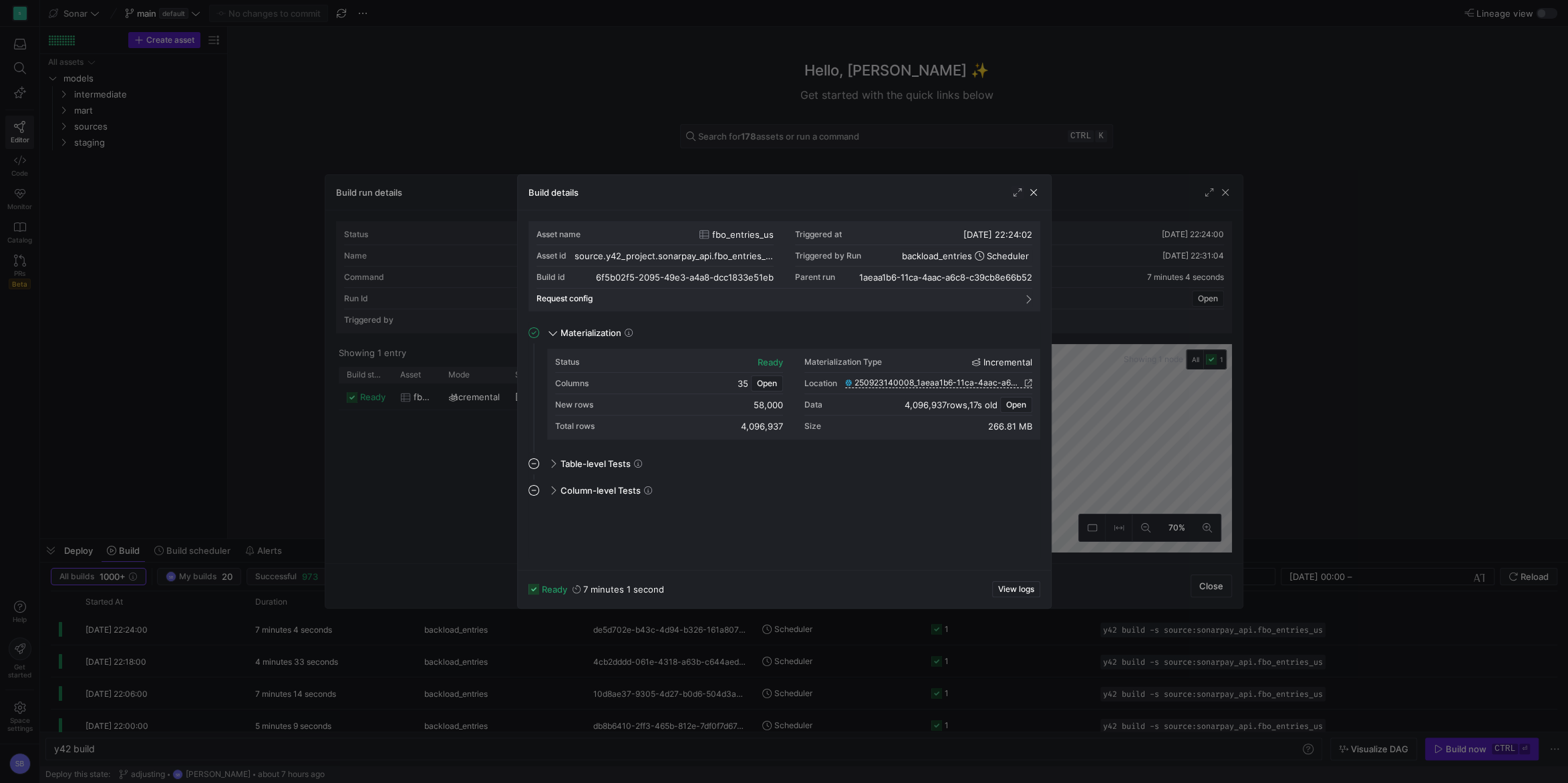
click at [1022, 581] on div "ready 7 minutes 1 second View logs" at bounding box center [784, 589] width 533 height 38
click at [1018, 588] on span "View logs" at bounding box center [1015, 589] width 36 height 10
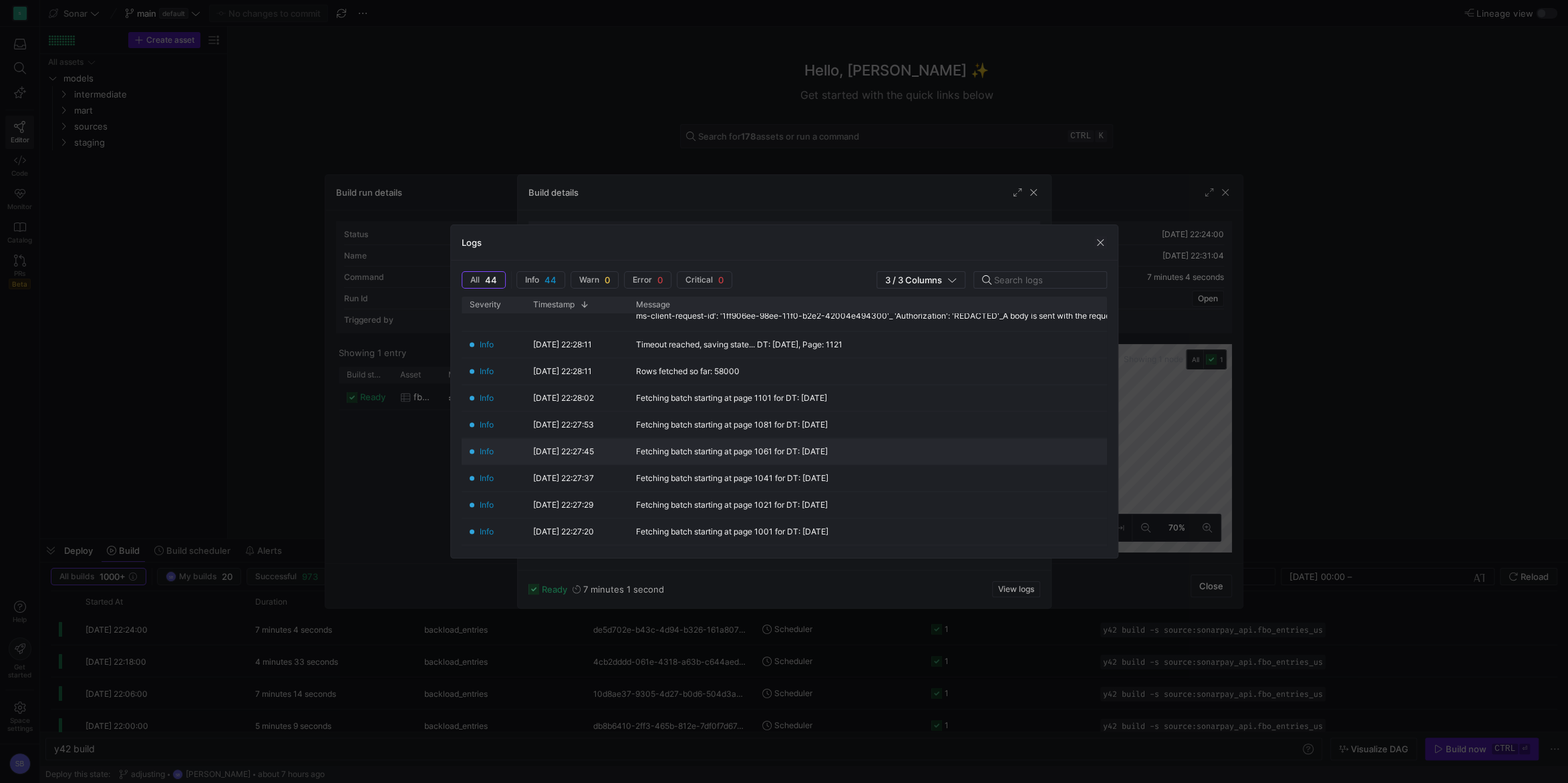
scroll to position [336, 0]
click at [1099, 247] on span "button" at bounding box center [1100, 243] width 13 height 13
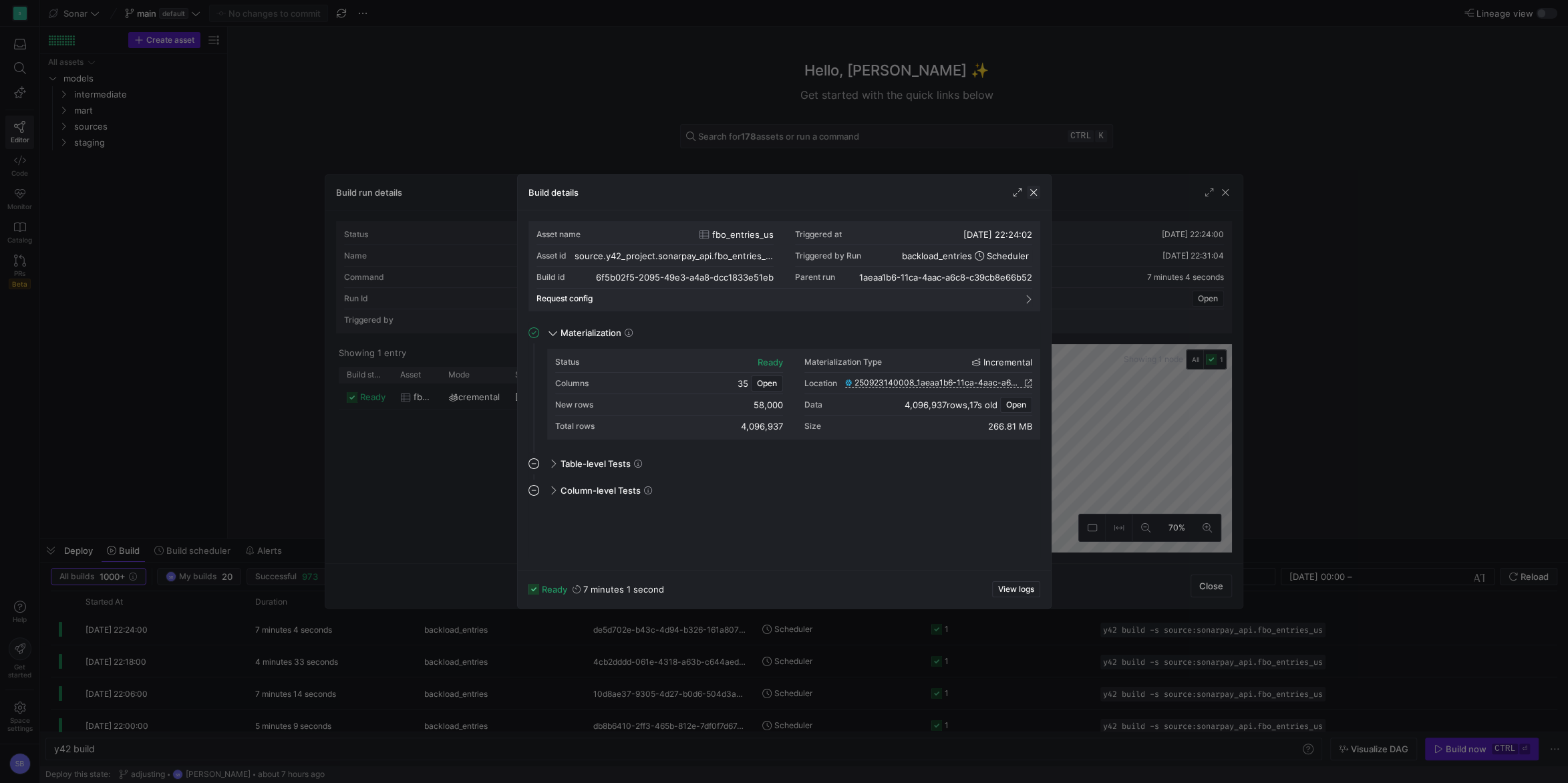
click at [1034, 199] on span "button" at bounding box center [1033, 192] width 13 height 13
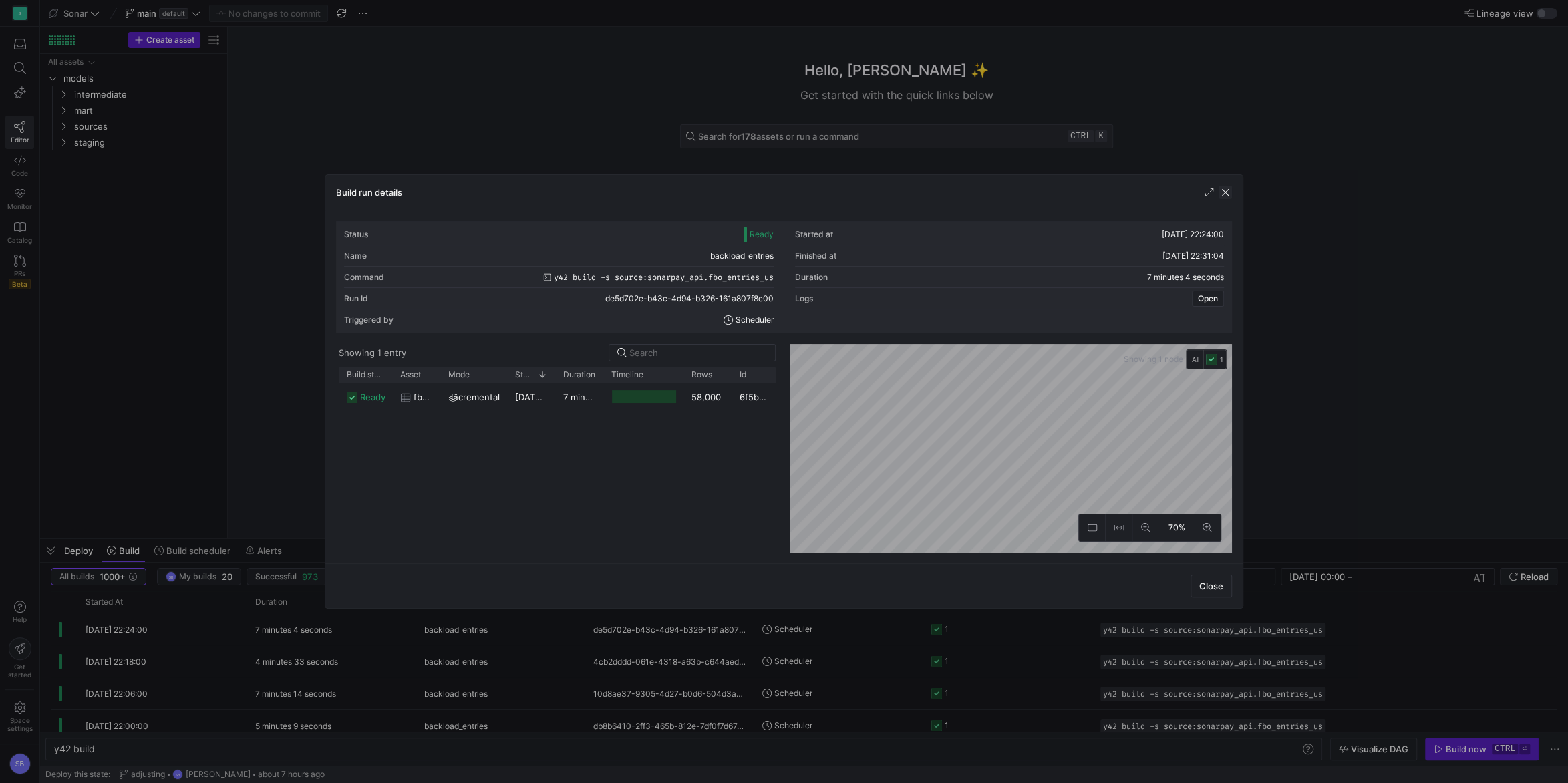
click at [1227, 195] on span "button" at bounding box center [1225, 192] width 13 height 13
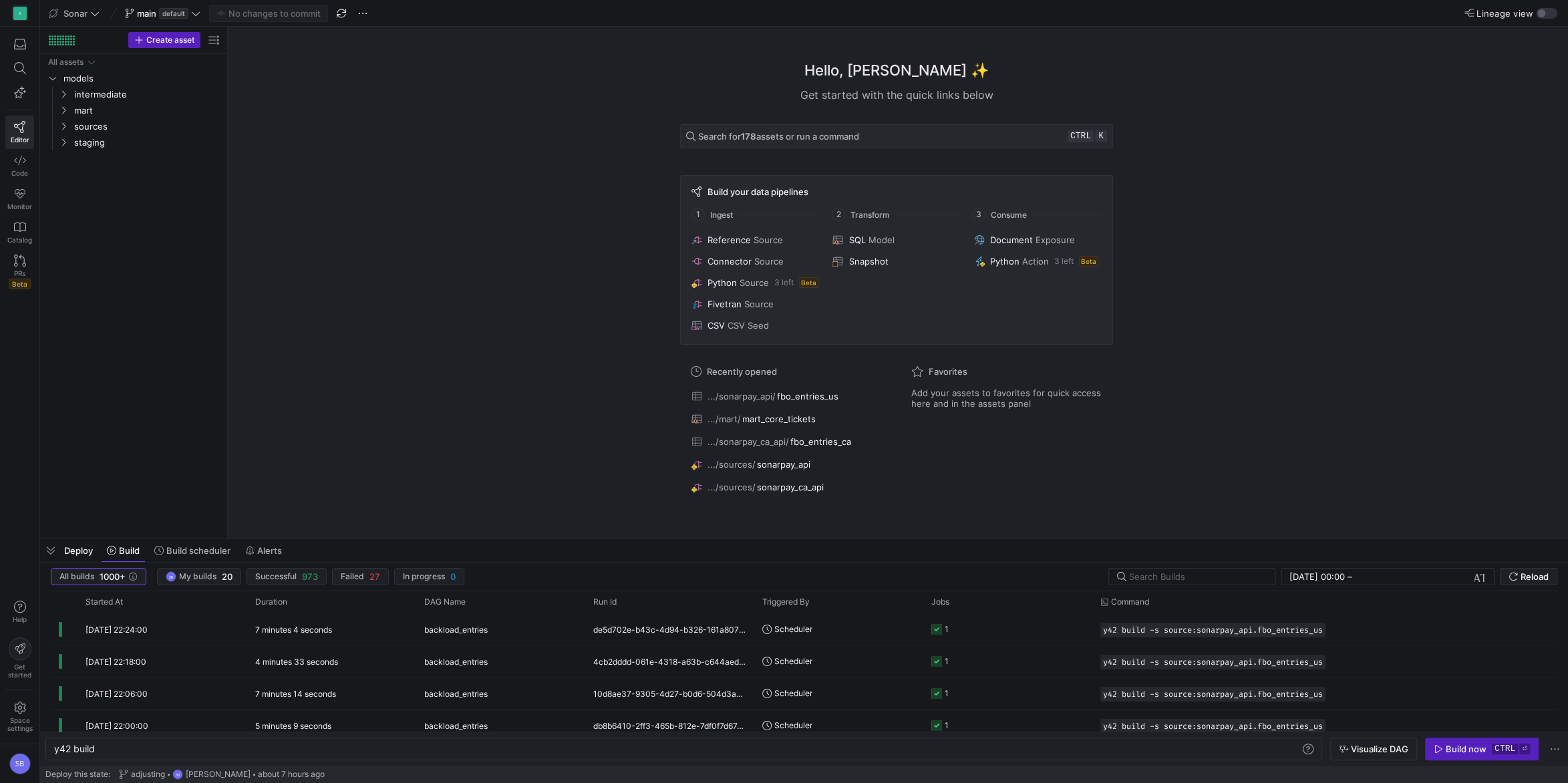
click at [63, 547] on div "Deploy Build Build scheduler Alerts" at bounding box center [163, 550] width 248 height 23
click at [55, 546] on span "button" at bounding box center [50, 550] width 21 height 23
